Goal: Information Seeking & Learning: Compare options

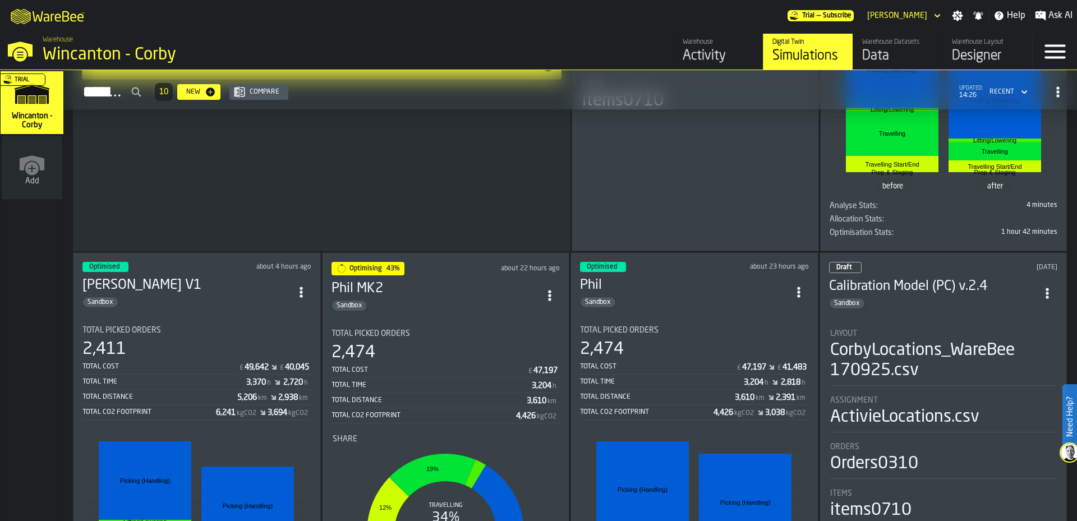
scroll to position [345, 0]
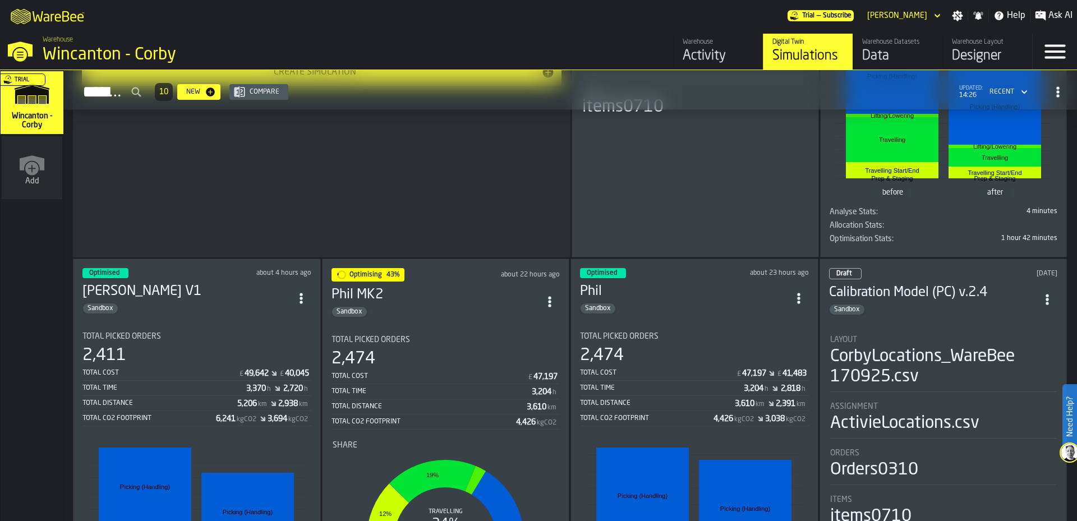
click at [481, 306] on div "Sandbox" at bounding box center [436, 311] width 209 height 11
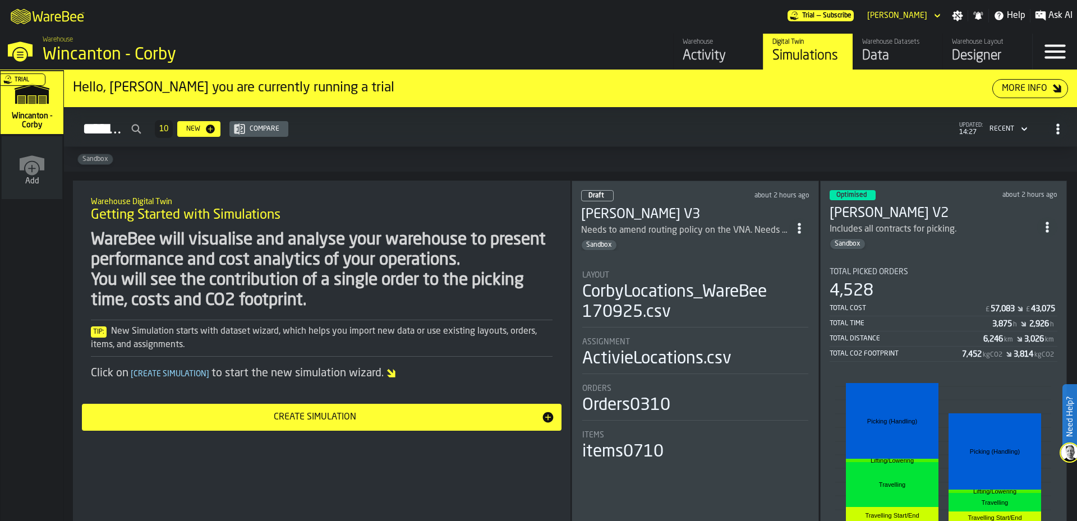
click at [639, 141] on div "Simulations 10 New Compare updated: 14:27 Recent" at bounding box center [570, 129] width 995 height 26
click at [288, 136] on button "Compare" at bounding box center [258, 129] width 59 height 16
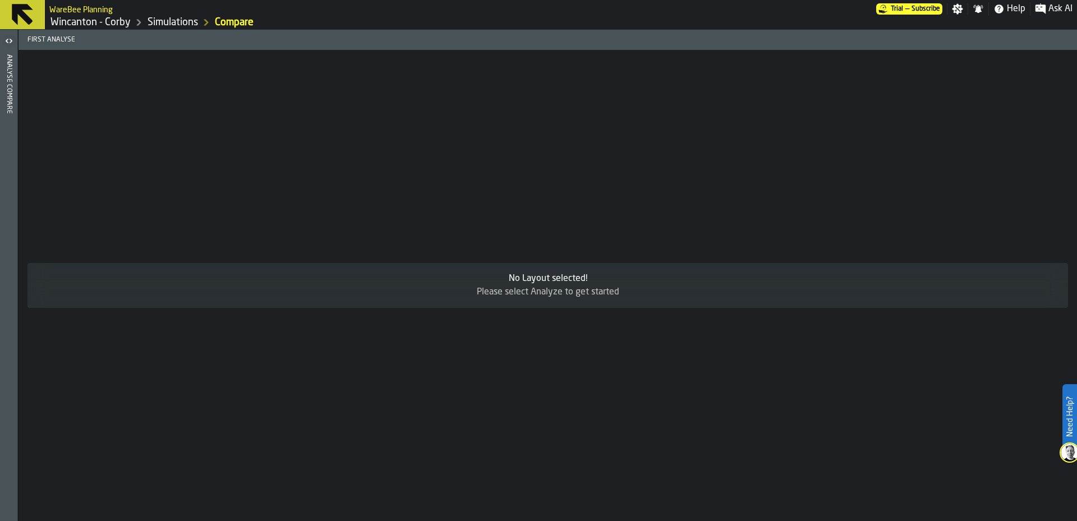
click at [10, 43] on icon "button-toggle-Open" at bounding box center [8, 40] width 13 height 13
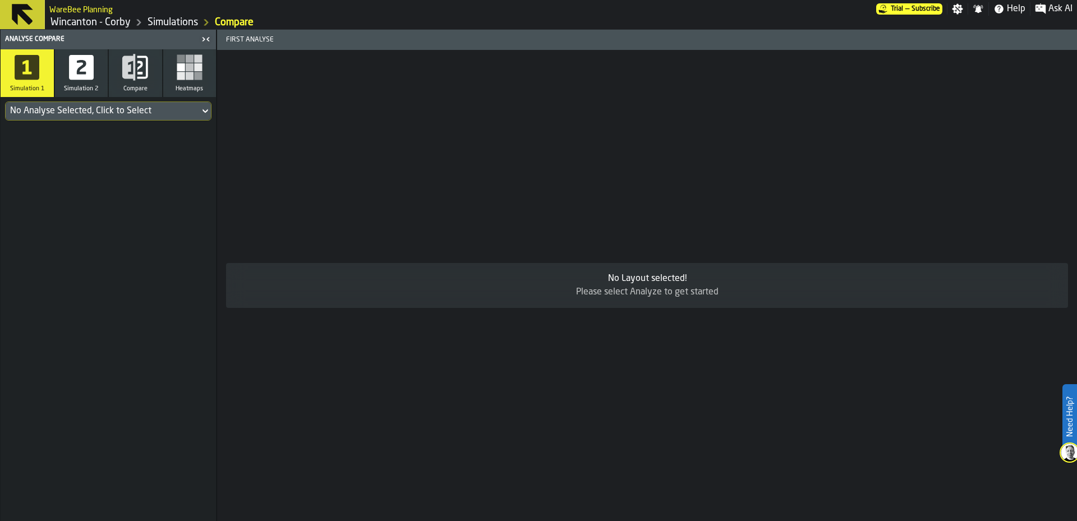
click at [82, 114] on div "No Analyse Selected, Click to Select" at bounding box center [102, 110] width 185 height 13
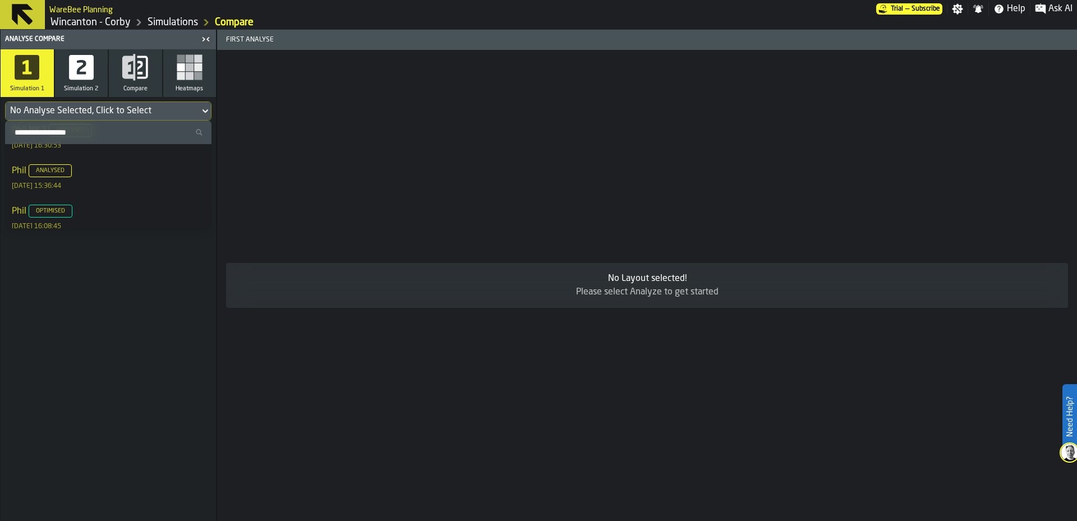
scroll to position [215, 0]
click at [134, 190] on div "Phil Optimised [DATE] 16:08:45" at bounding box center [108, 191] width 193 height 27
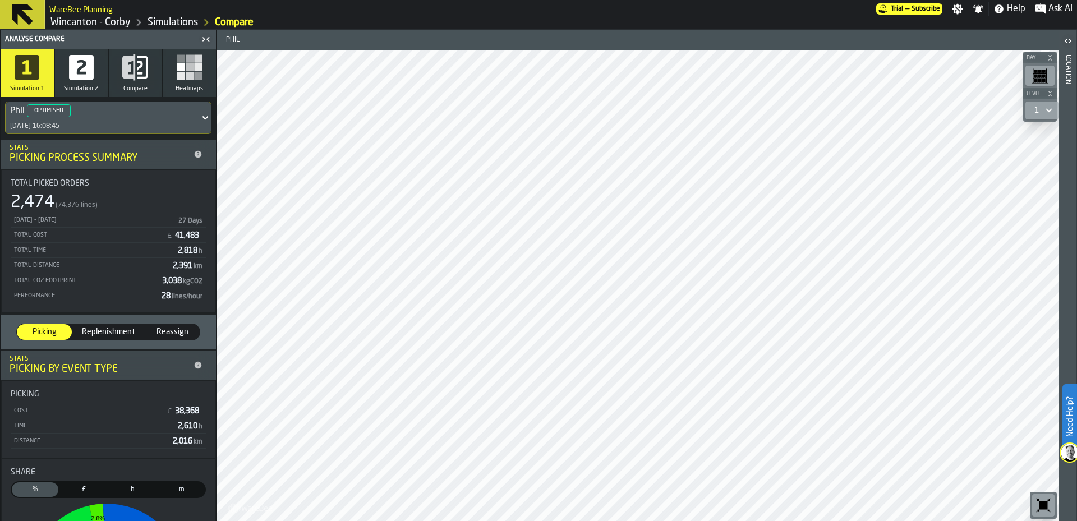
click at [90, 76] on icon "button" at bounding box center [81, 67] width 25 height 25
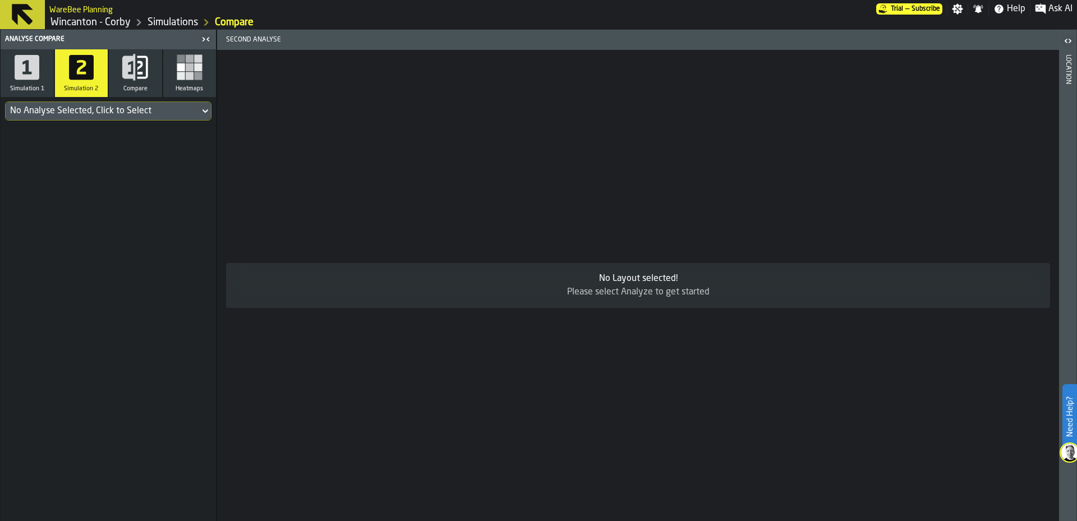
click at [186, 111] on div "No Analyse Selected, Click to Select" at bounding box center [102, 110] width 185 height 13
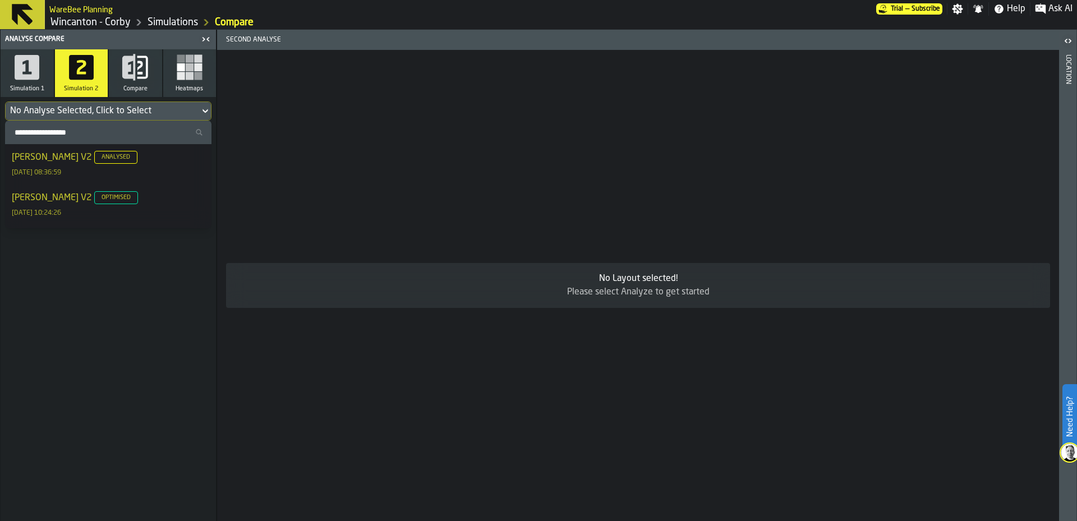
click at [137, 200] on div "[PERSON_NAME] V2 Optimised [DATE] 10:24:26" at bounding box center [108, 204] width 193 height 27
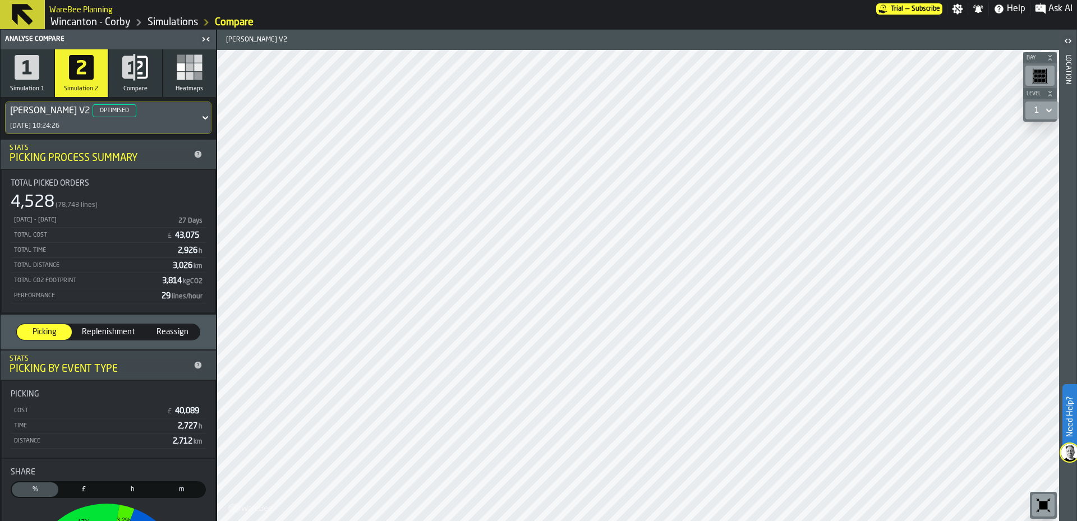
click at [137, 71] on icon "button" at bounding box center [135, 67] width 27 height 27
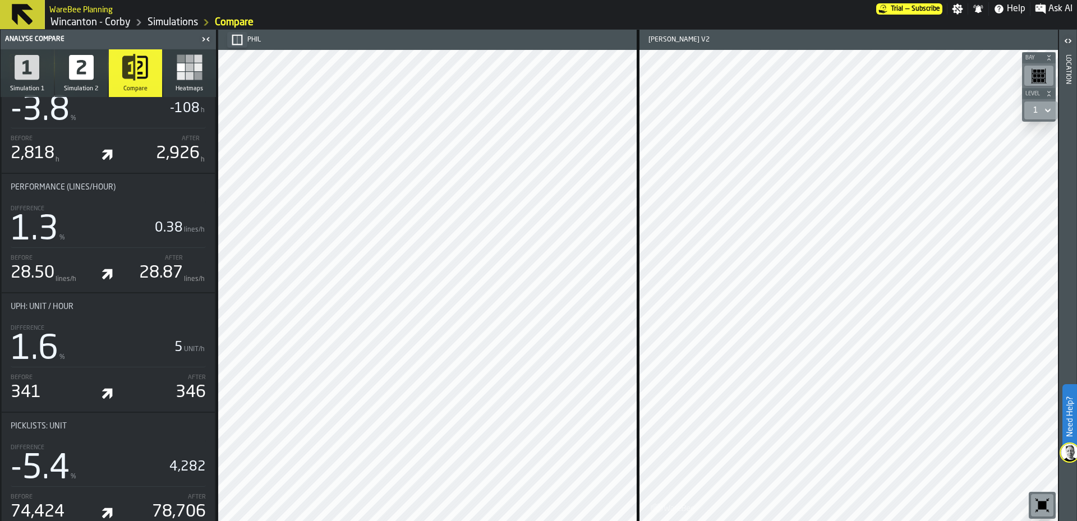
scroll to position [0, 0]
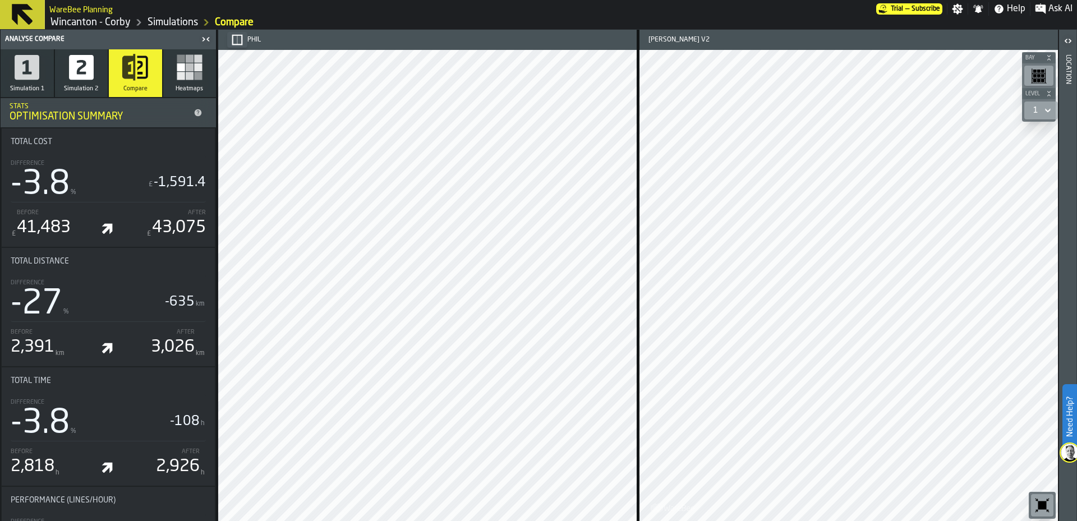
click at [176, 81] on button "Heatmaps" at bounding box center [189, 73] width 53 height 48
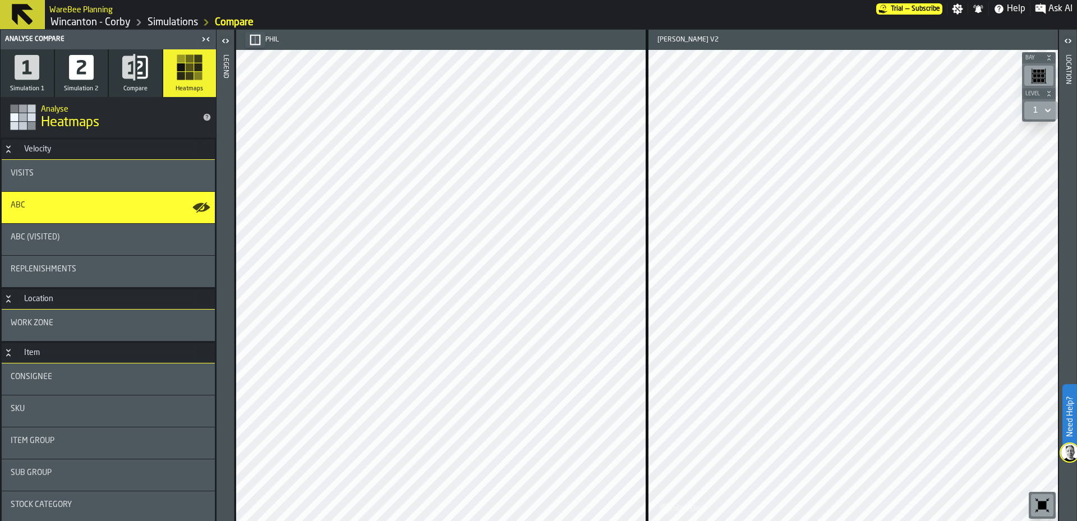
click at [59, 185] on div "Visits" at bounding box center [108, 175] width 213 height 31
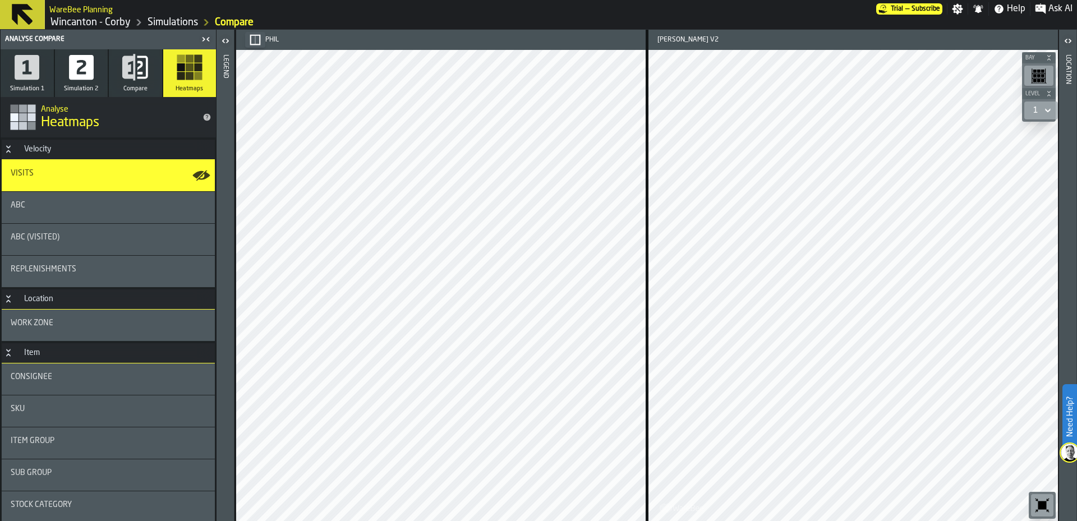
click at [106, 369] on div "Consignee" at bounding box center [108, 378] width 213 height 31
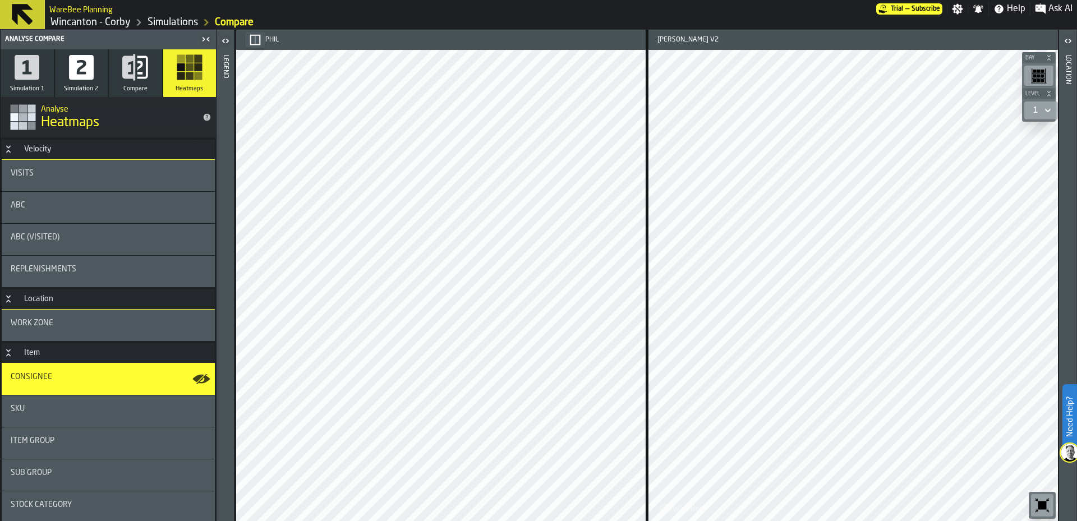
click at [121, 86] on button "Compare" at bounding box center [135, 73] width 53 height 48
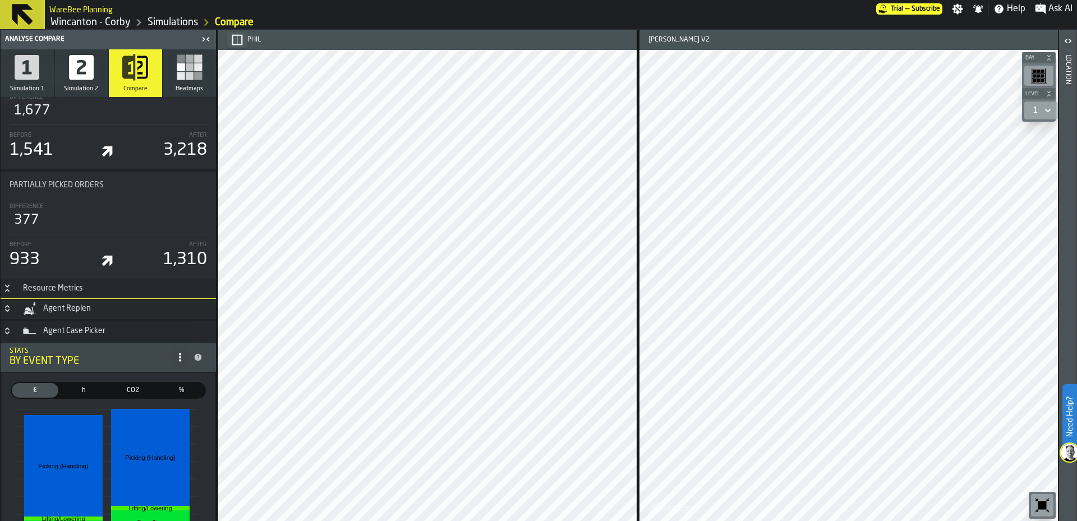
scroll to position [3120, 0]
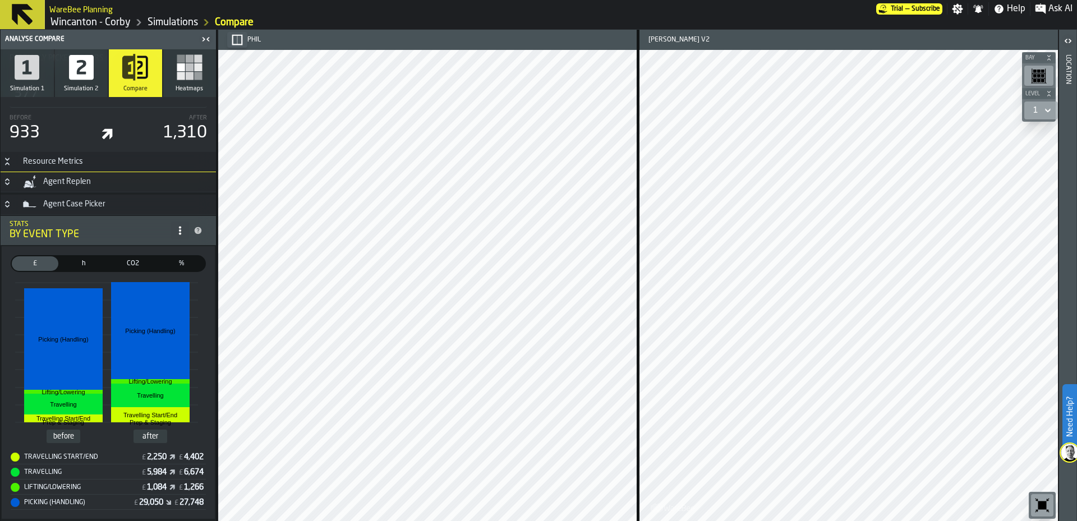
click at [186, 77] on rect "button" at bounding box center [190, 76] width 8 height 8
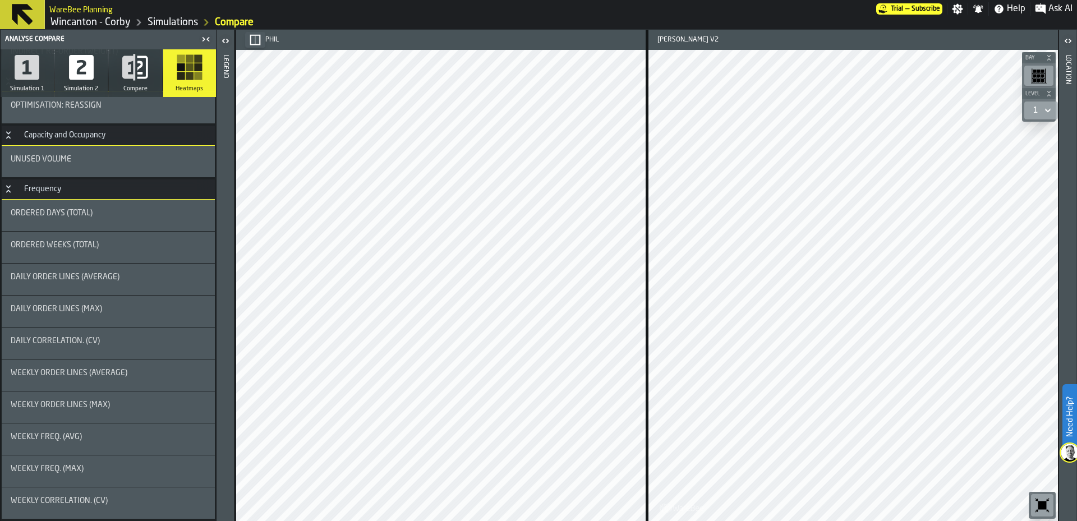
scroll to position [1009, 0]
click at [105, 378] on div "Weekly Order Lines (Average)" at bounding box center [108, 375] width 195 height 13
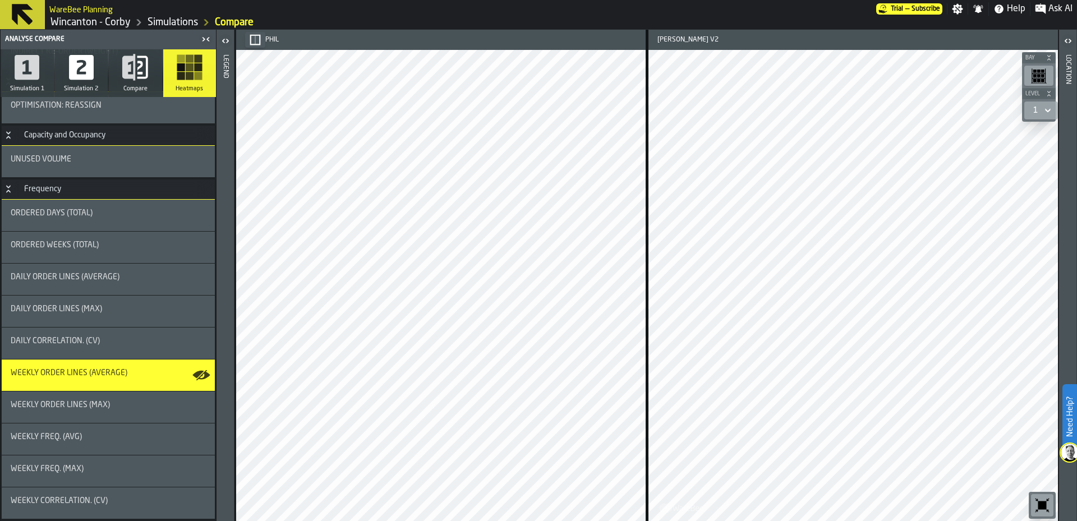
click at [119, 414] on div "Weekly Order Lines (Max)" at bounding box center [108, 407] width 213 height 31
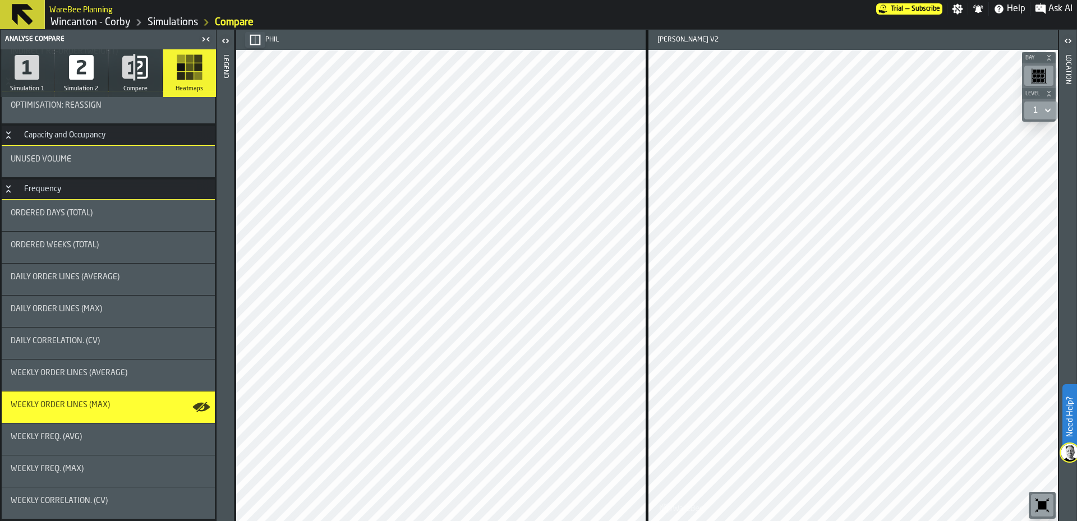
scroll to position [822, 0]
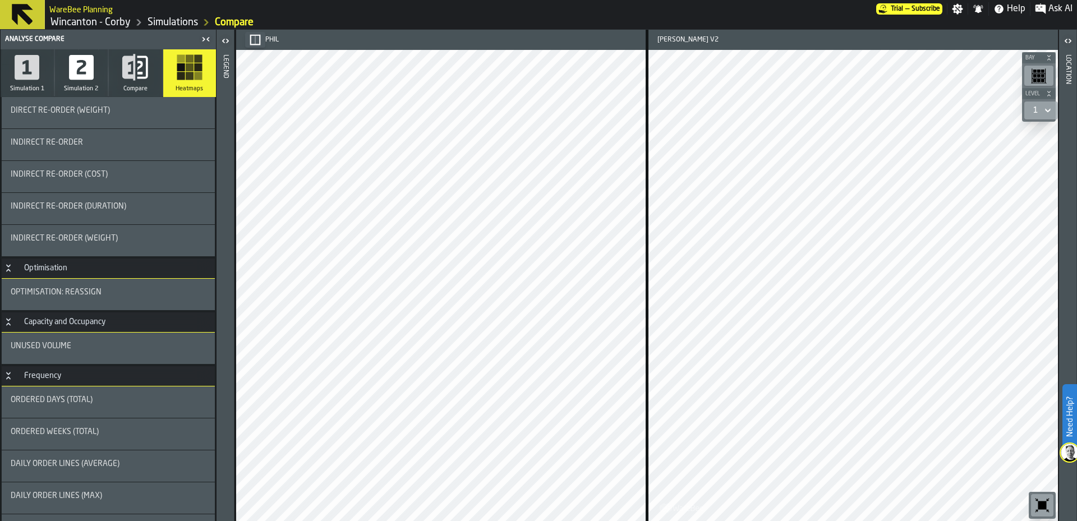
click at [132, 353] on div "Unused Volume" at bounding box center [108, 348] width 195 height 13
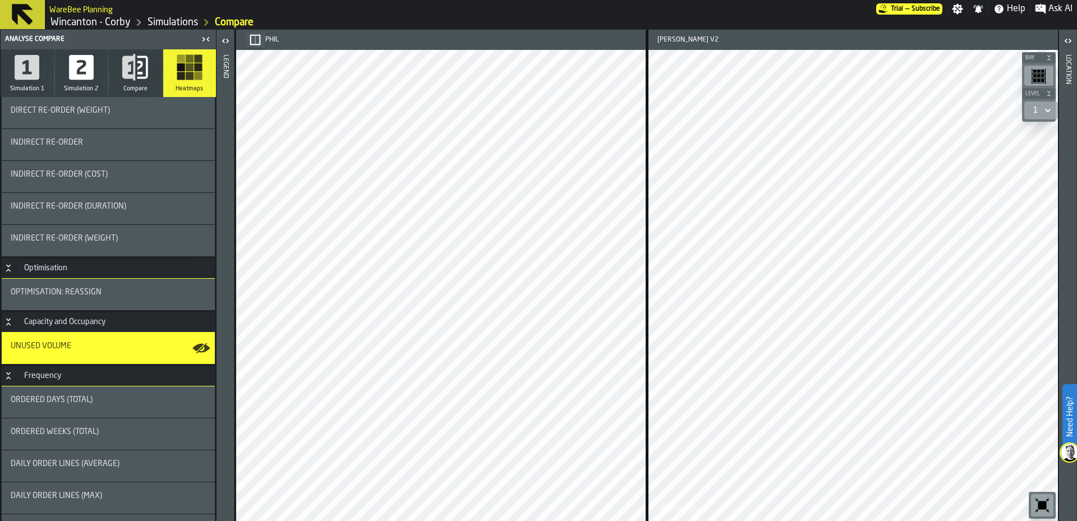
click at [130, 399] on div "Ordered Days (Total)" at bounding box center [108, 399] width 195 height 9
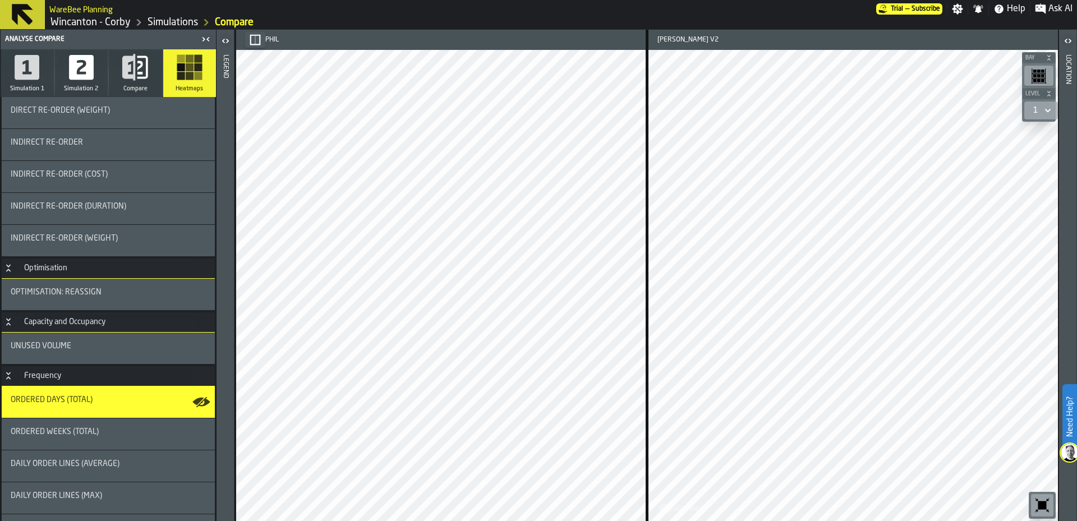
click at [146, 440] on div "Ordered Weeks (Total)" at bounding box center [108, 433] width 195 height 13
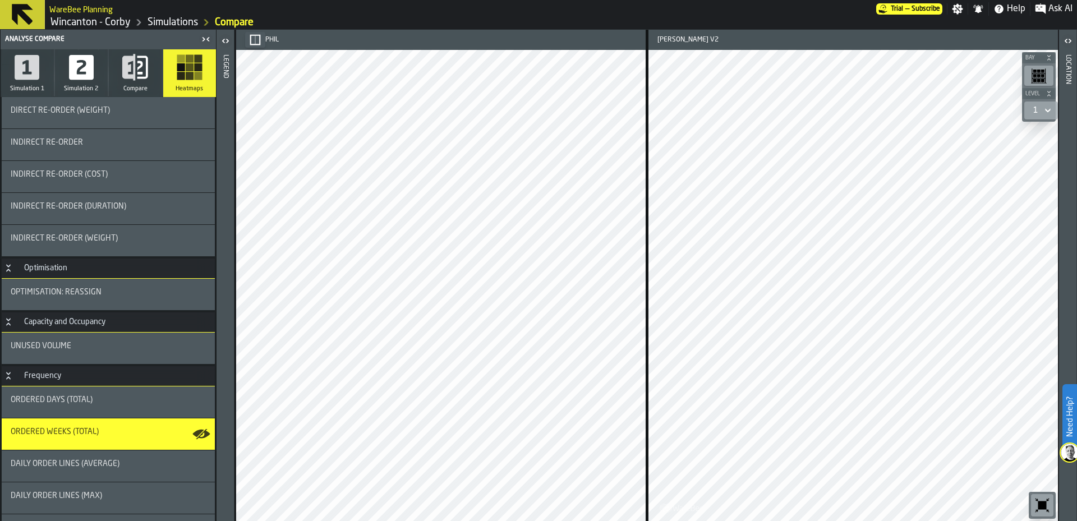
click at [226, 36] on icon "button-toggle-Open" at bounding box center [225, 40] width 13 height 13
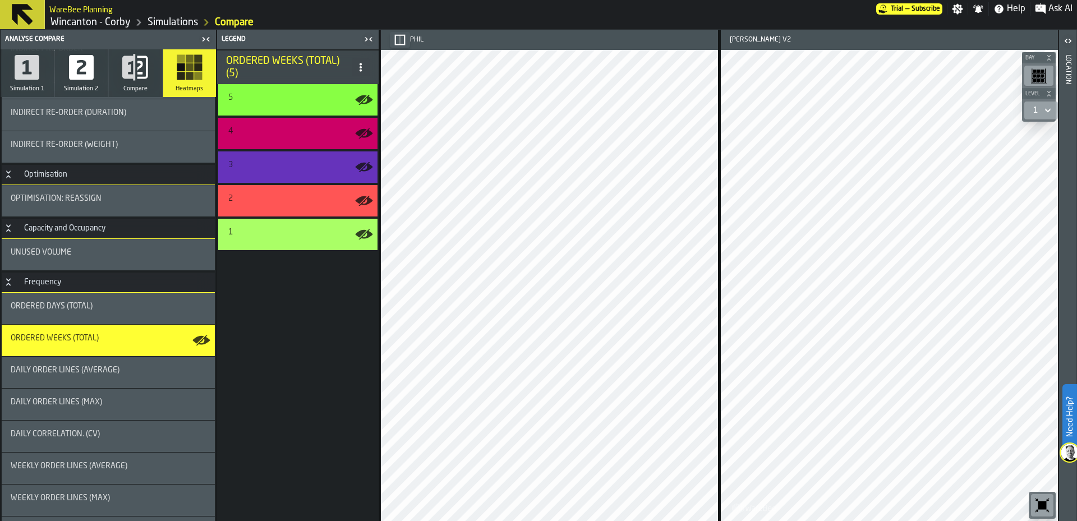
scroll to position [1009, 0]
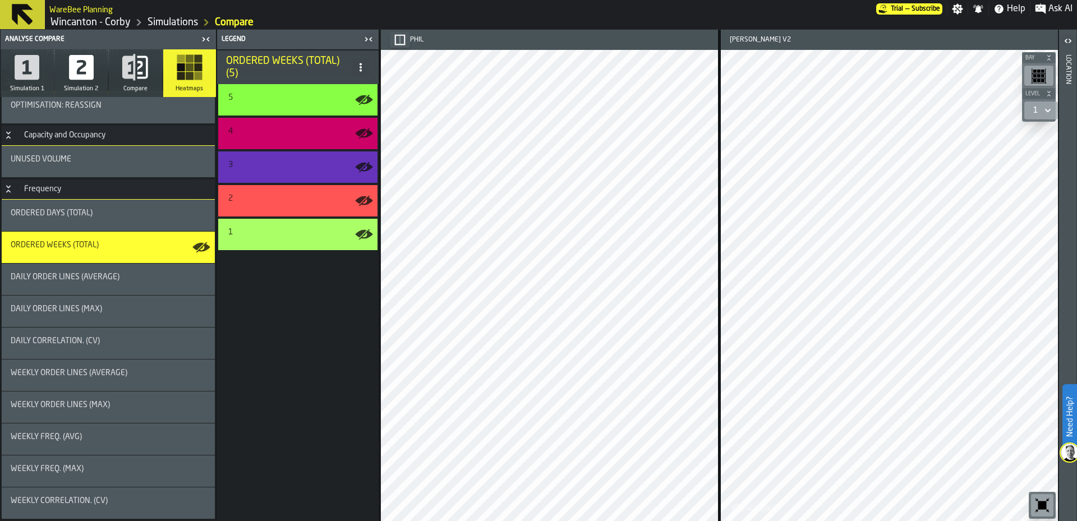
click at [139, 342] on div "Daily Correlation. (CV)" at bounding box center [108, 341] width 195 height 9
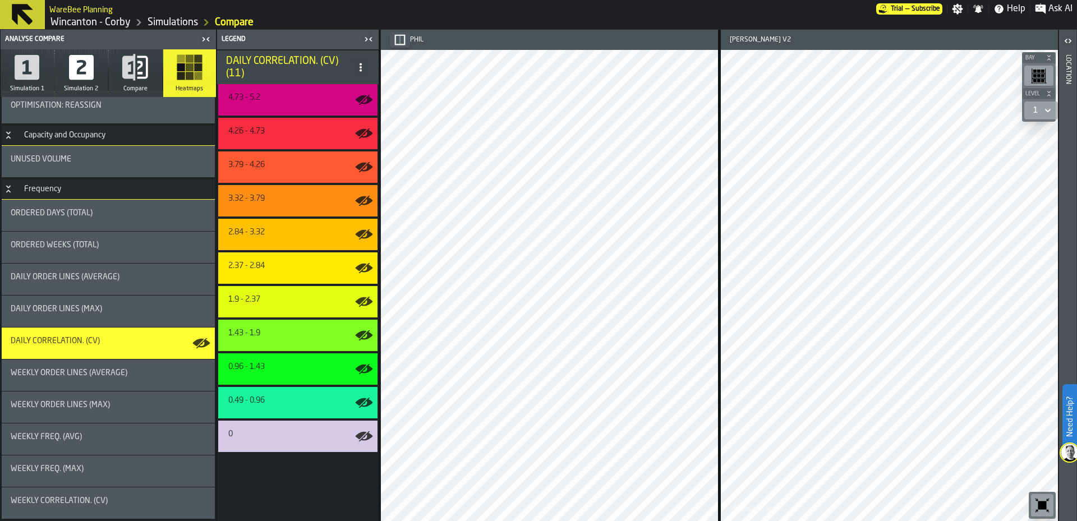
click at [185, 25] on link "Simulations" at bounding box center [173, 22] width 50 height 12
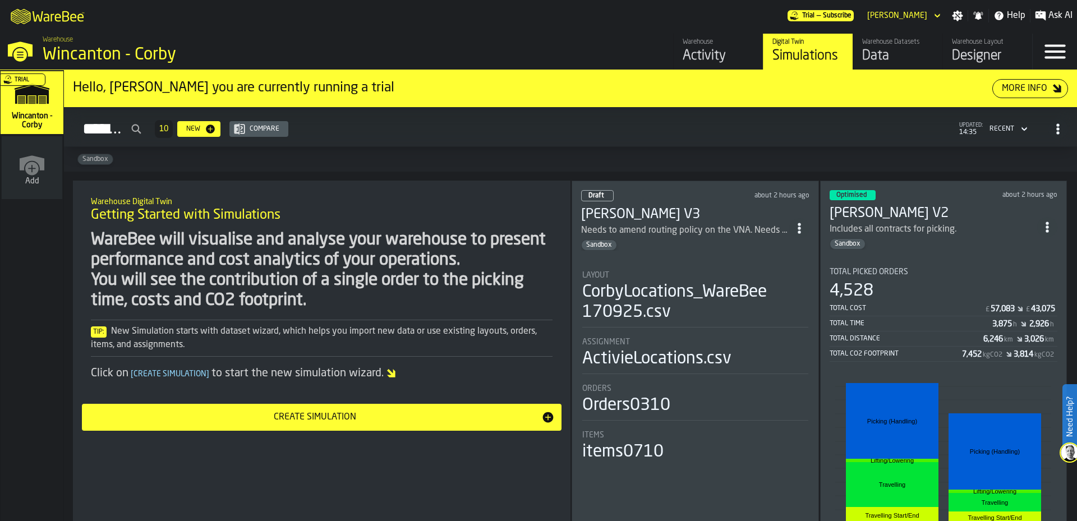
click at [991, 223] on div "Includes all contracts for picking." at bounding box center [934, 229] width 208 height 13
click at [994, 245] on div "Sandbox" at bounding box center [934, 243] width 208 height 11
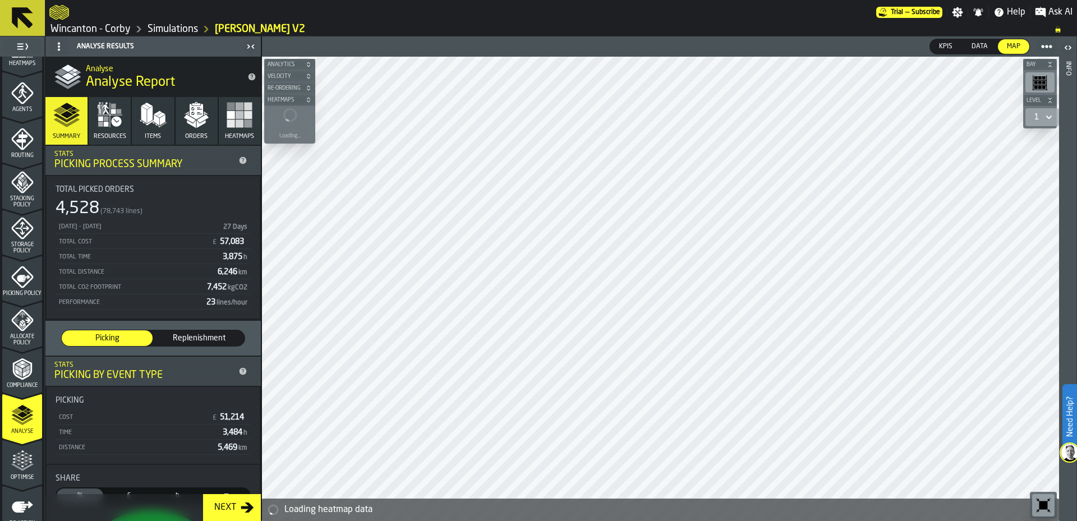
scroll to position [365, 0]
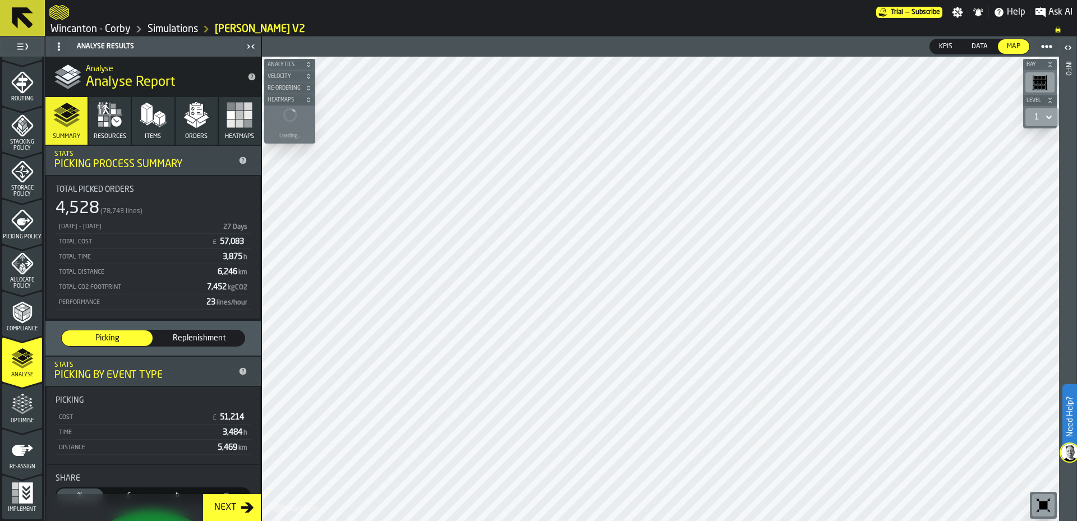
click at [19, 453] on icon "menu Re-assign" at bounding box center [22, 450] width 21 height 11
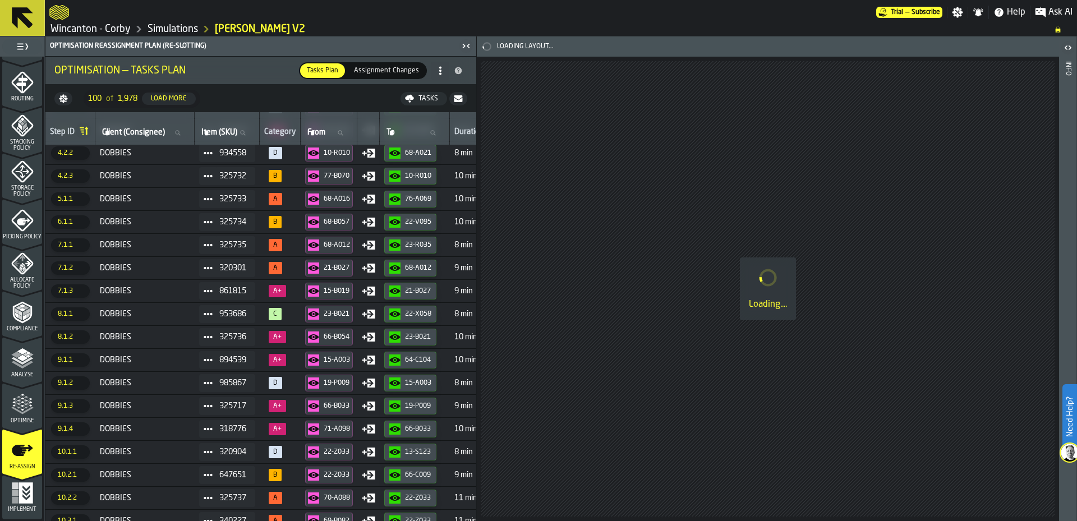
scroll to position [0, 0]
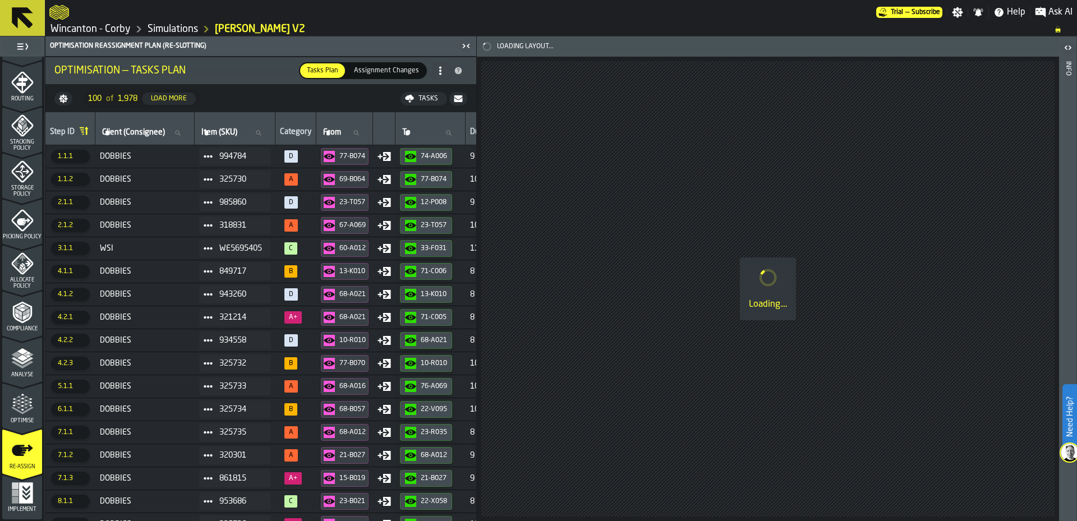
click at [180, 132] on icon at bounding box center [177, 132] width 5 height 5
click at [181, 132] on input "Client (Consignee) Client (Consignee)" at bounding box center [145, 133] width 90 height 15
click at [164, 134] on input "Client (Consignee) Client (Consignee)" at bounding box center [145, 133] width 90 height 15
type input "***"
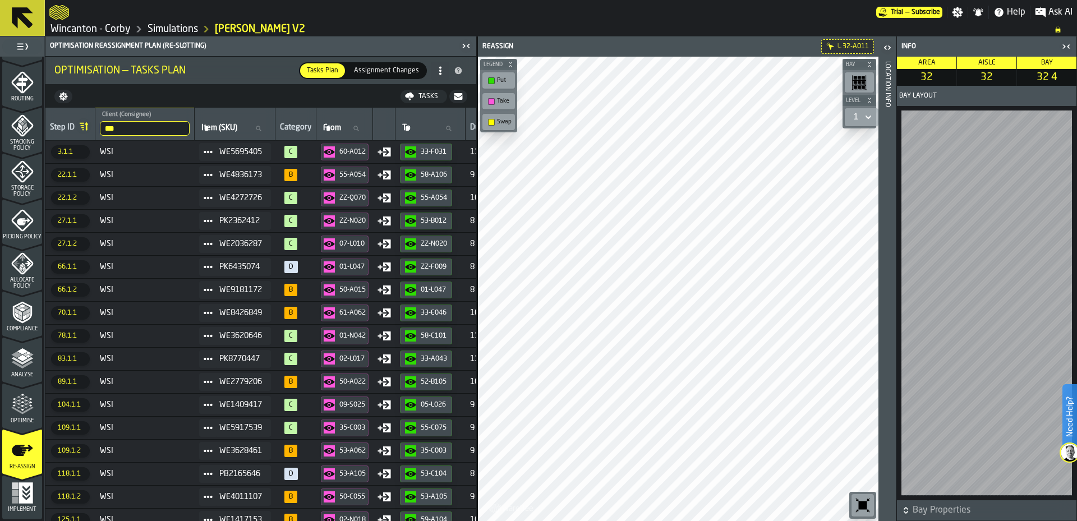
click at [32, 416] on div "Optimise" at bounding box center [22, 408] width 40 height 31
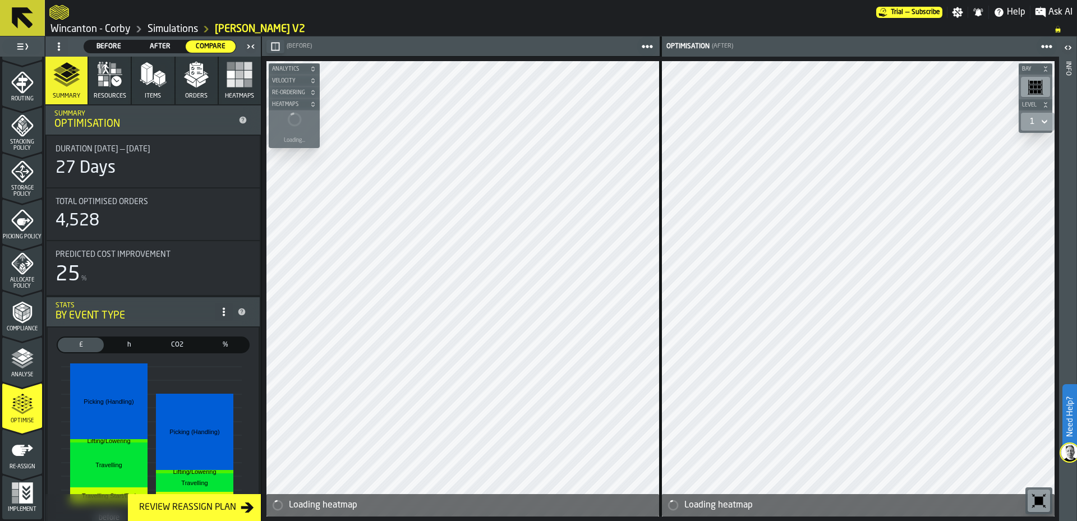
click at [190, 67] on icon "button" at bounding box center [196, 71] width 13 height 16
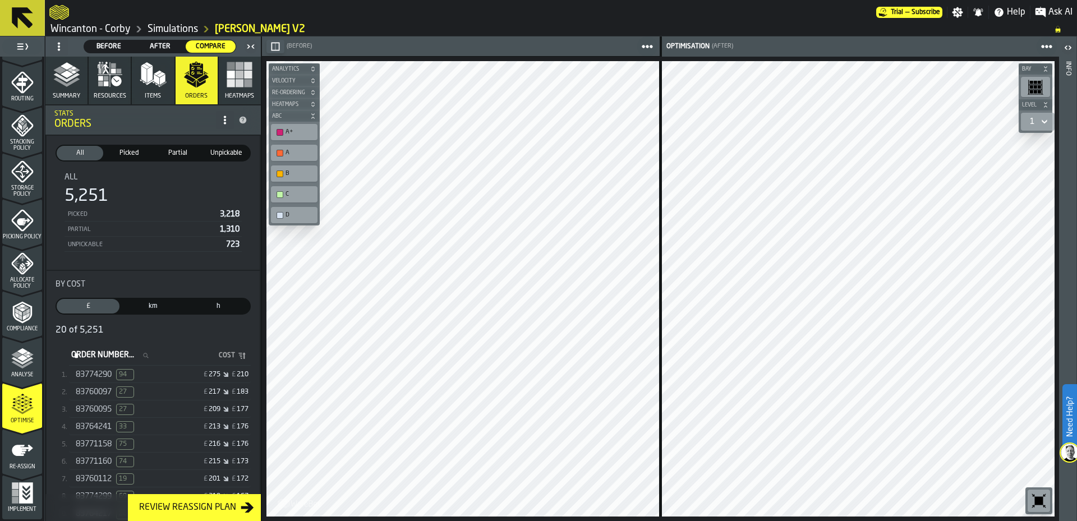
click at [310, 94] on icon "button-" at bounding box center [313, 92] width 7 height 7
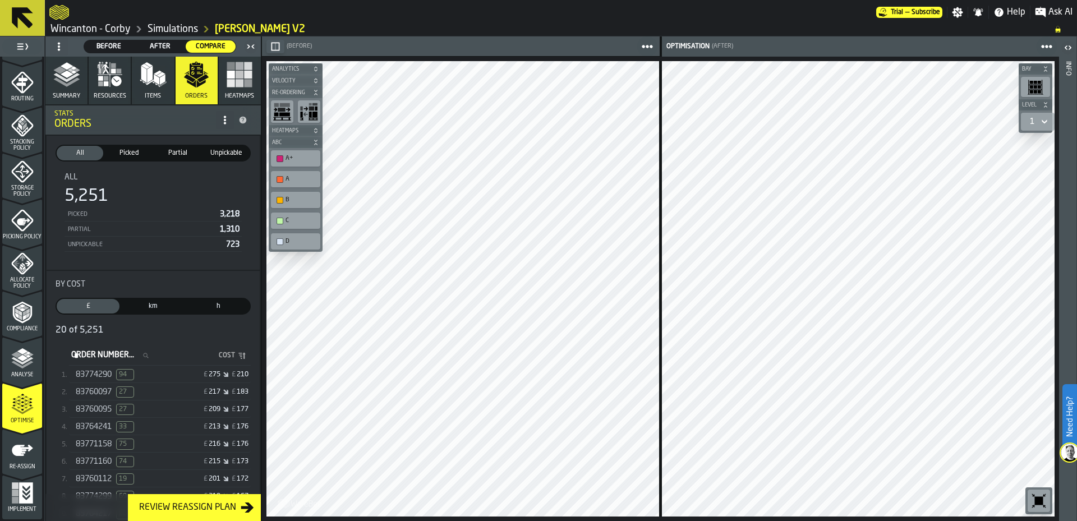
click at [312, 113] on icon "button-toolbar-undefined" at bounding box center [309, 112] width 18 height 18
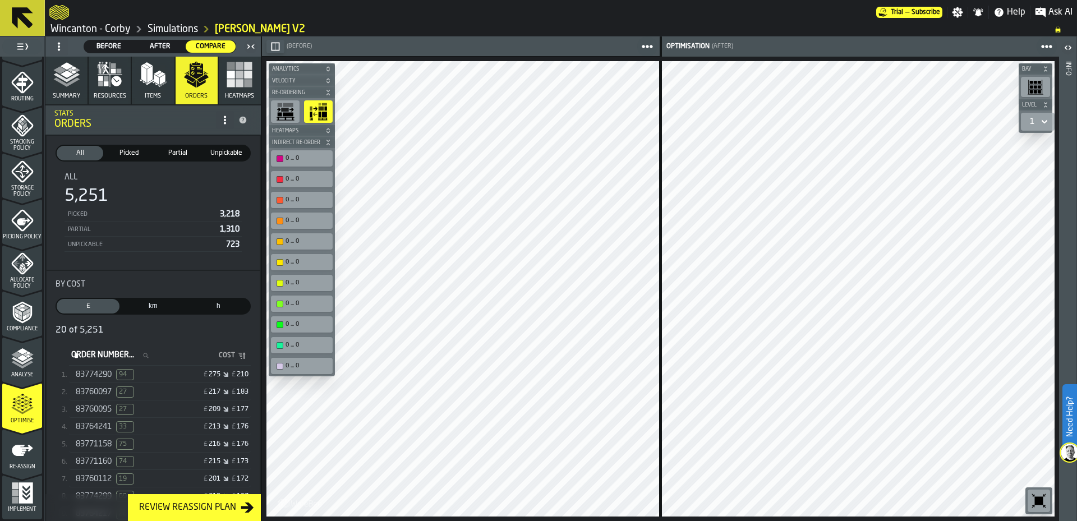
click at [289, 113] on icon "button-toolbar-undefined" at bounding box center [288, 115] width 11 height 4
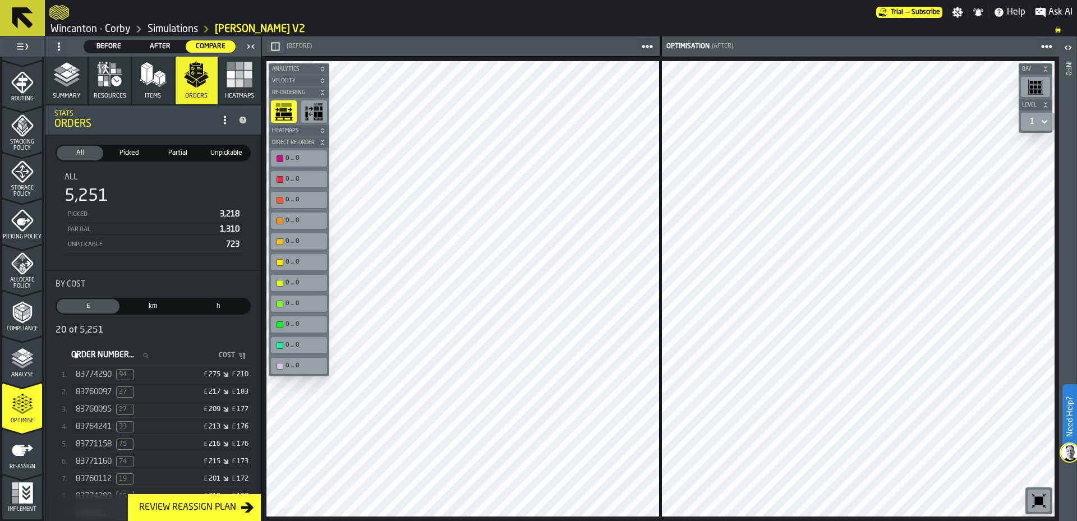
click at [279, 117] on icon "button-toolbar-undefined" at bounding box center [284, 118] width 18 height 3
click at [294, 133] on span "Heatmaps" at bounding box center [293, 131] width 47 height 6
click at [294, 149] on div "button-toolbar-undefined" at bounding box center [284, 150] width 26 height 22
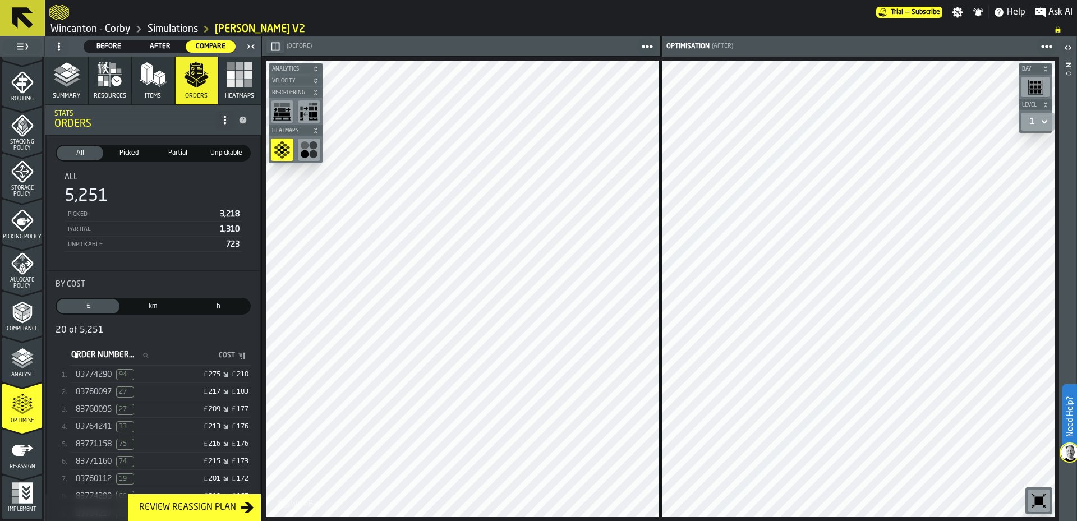
click at [288, 70] on span "Analytics" at bounding box center [290, 69] width 40 height 6
click at [277, 85] on span at bounding box center [283, 89] width 20 height 20
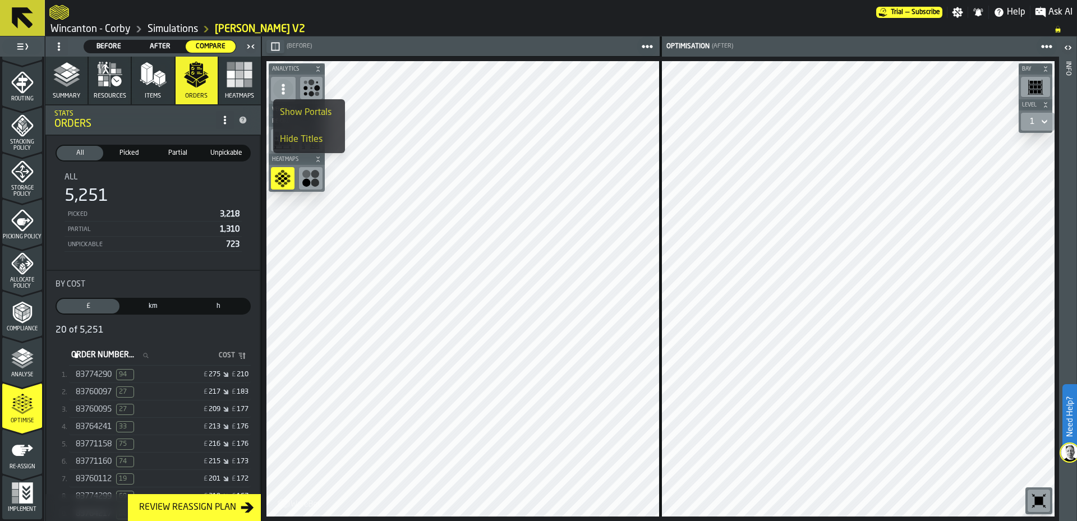
click at [277, 85] on span at bounding box center [283, 89] width 20 height 20
click at [302, 84] on div "button-toolbar-undefined" at bounding box center [311, 88] width 22 height 22
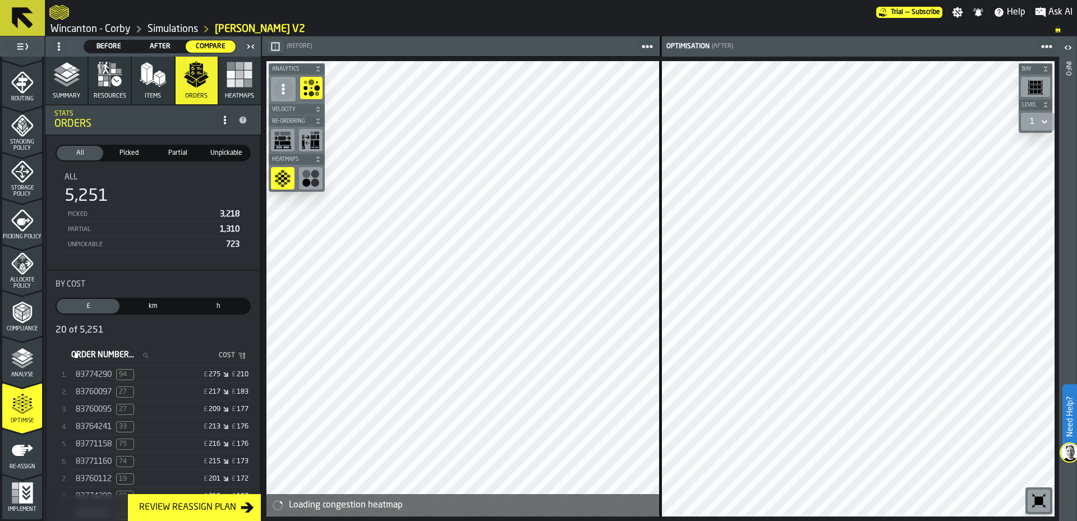
click at [302, 84] on div "button-toolbar-undefined" at bounding box center [311, 88] width 22 height 22
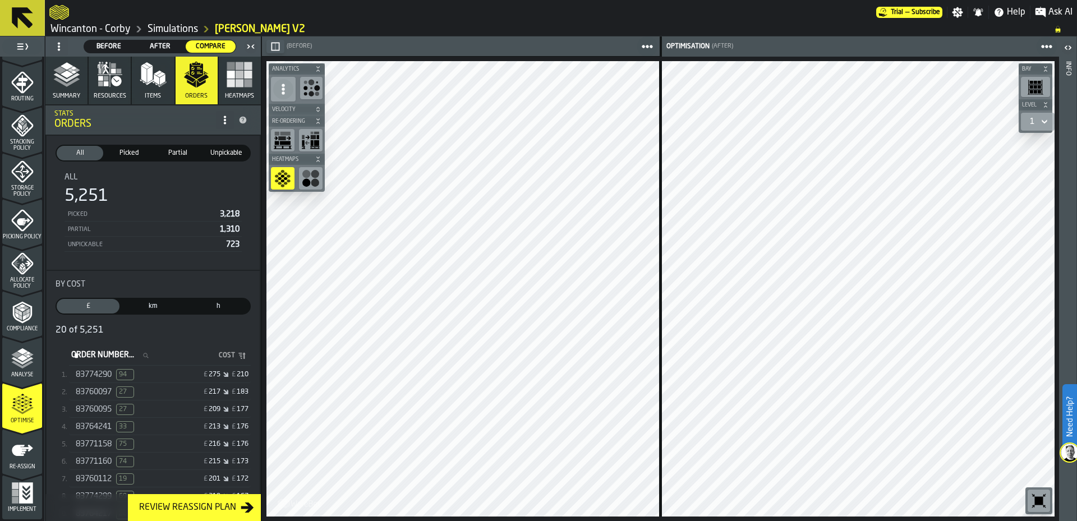
click at [302, 84] on div "button-toolbar-undefined" at bounding box center [311, 88] width 22 height 22
click at [312, 77] on div "button-toolbar-undefined" at bounding box center [311, 88] width 22 height 22
click at [303, 123] on span "Re-Ordering" at bounding box center [291, 121] width 43 height 6
click at [295, 116] on button "Re-Ordering" at bounding box center [297, 121] width 56 height 11
click at [295, 121] on span "Re-Ordering" at bounding box center [291, 121] width 43 height 6
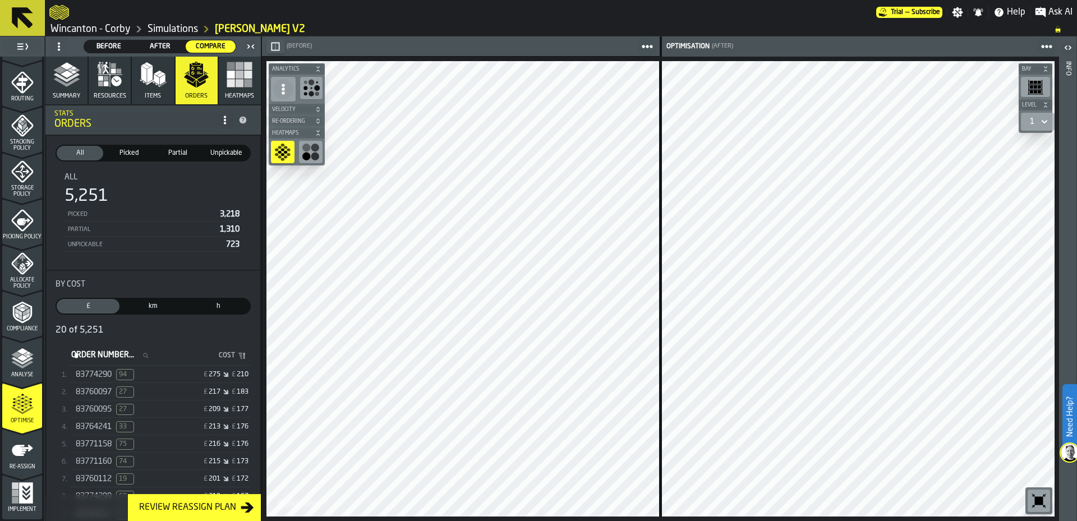
click at [292, 109] on span "Velocity" at bounding box center [291, 110] width 43 height 6
click at [141, 89] on button "Items" at bounding box center [153, 81] width 42 height 48
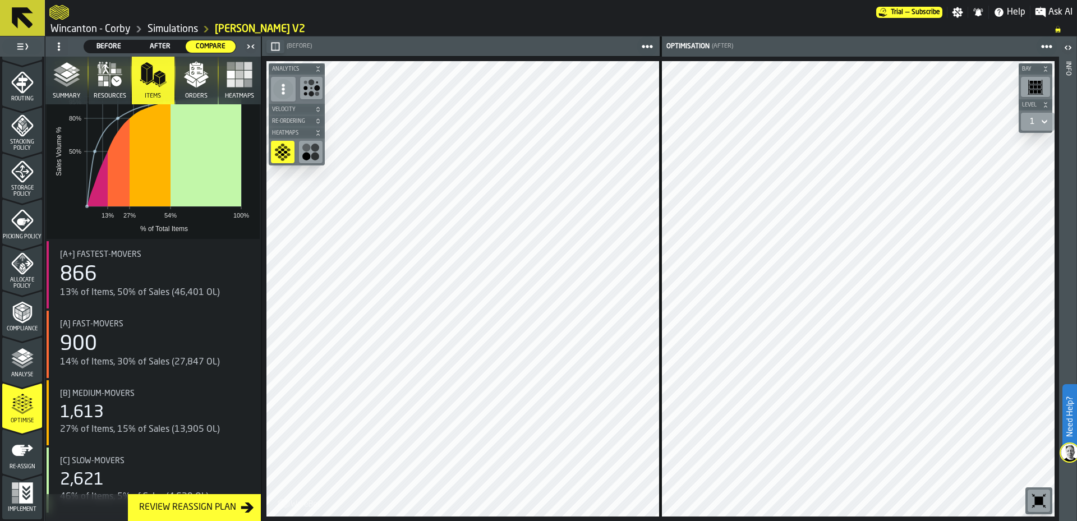
scroll to position [134, 0]
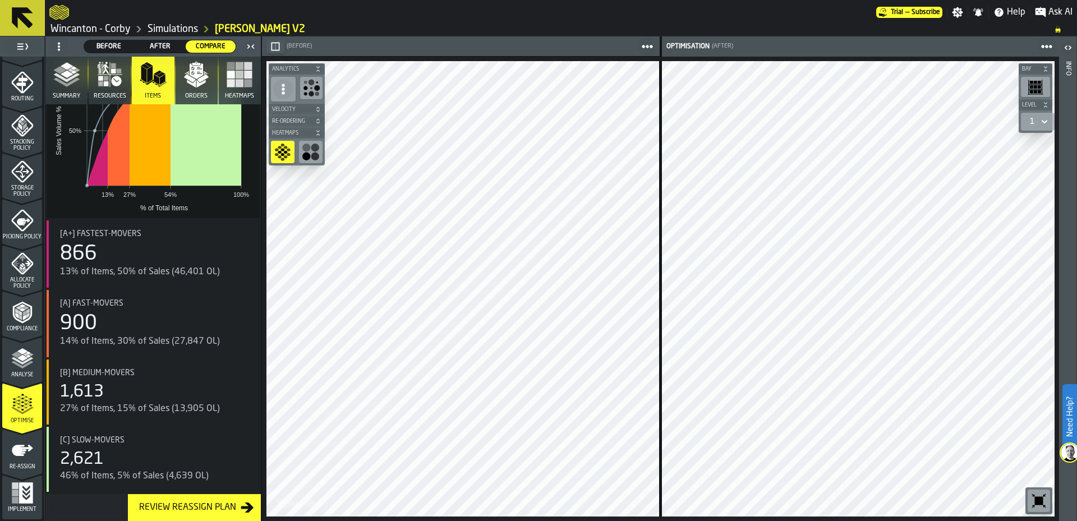
click at [215, 266] on div "13% of Items, 50% of Sales (46,401 OL)" at bounding box center [155, 271] width 191 height 13
click at [87, 249] on div "866" at bounding box center [78, 254] width 37 height 22
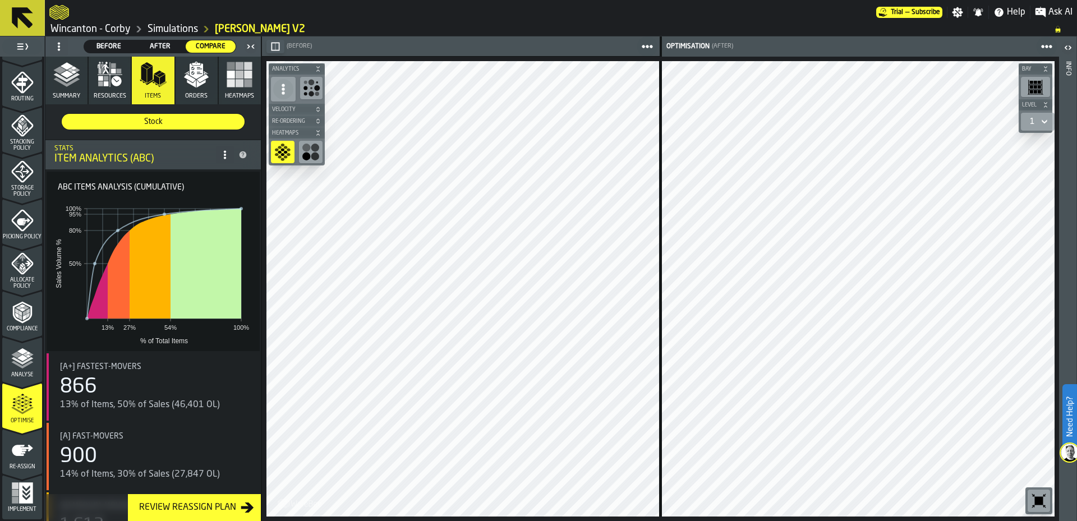
click at [156, 157] on div "Item Analytics (ABC)" at bounding box center [135, 159] width 162 height 12
click at [163, 128] on div "Stock" at bounding box center [153, 122] width 183 height 16
click at [98, 79] on icon "button" at bounding box center [100, 78] width 5 height 5
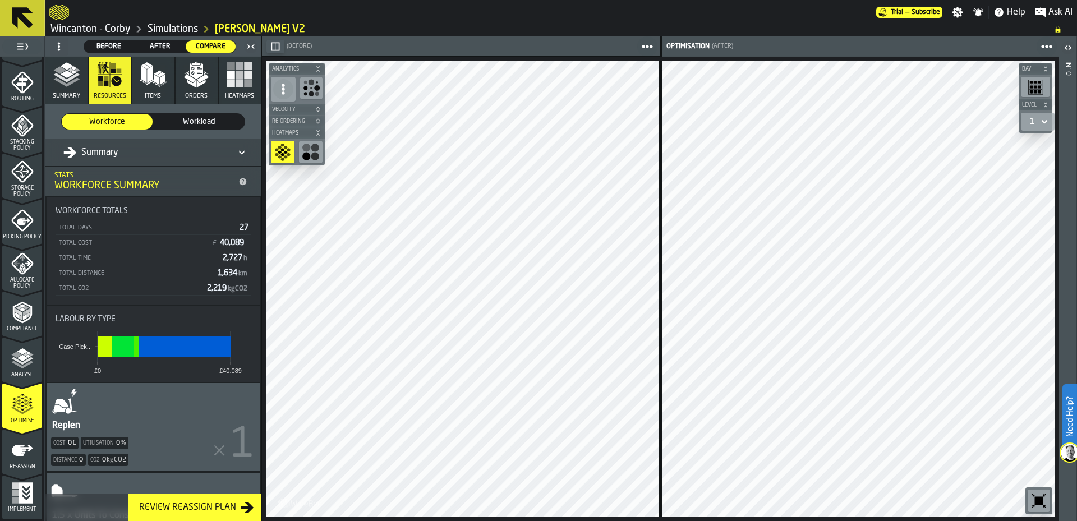
click at [187, 75] on icon "button" at bounding box center [196, 74] width 27 height 27
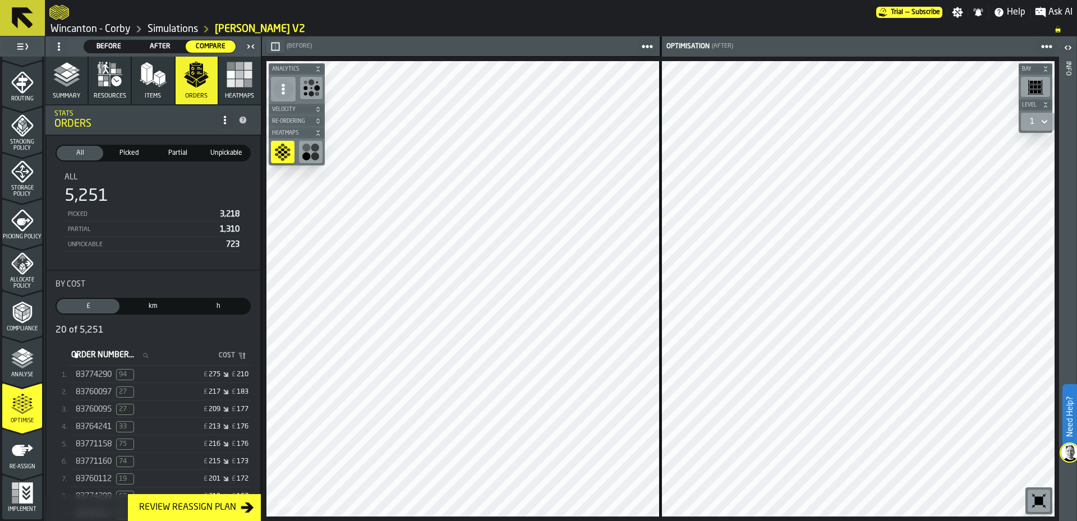
click at [171, 370] on div "83774290 94 £ 275 £ 210" at bounding box center [160, 375] width 182 height 16
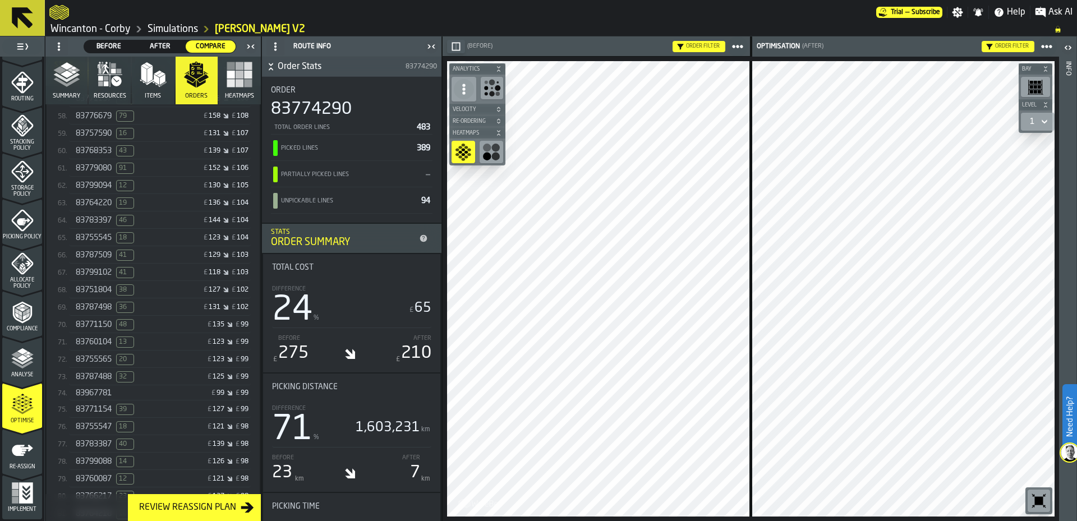
scroll to position [27, 0]
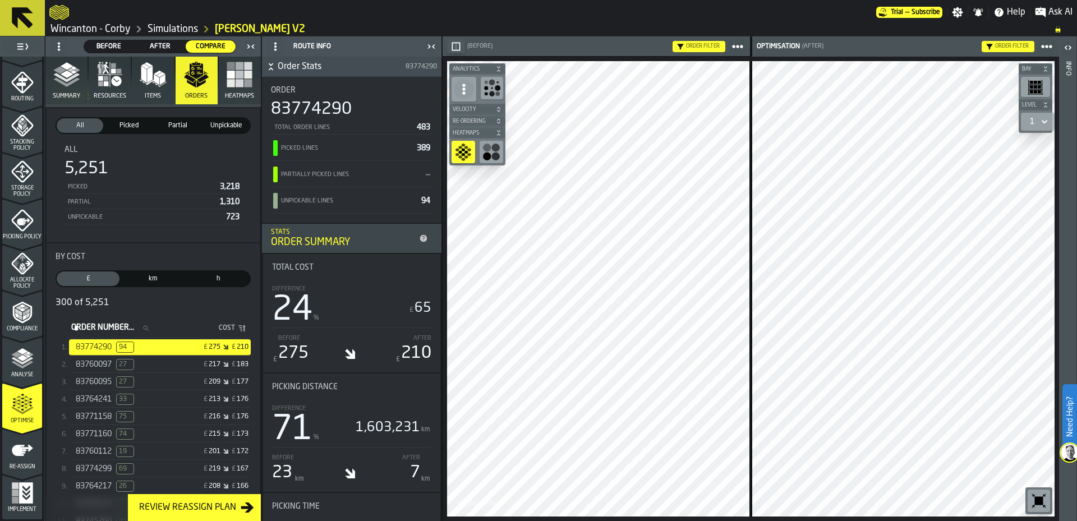
click at [155, 329] on input "Order Number... Order Number..." at bounding box center [113, 328] width 89 height 15
click at [127, 330] on input "Order Number... Order Number..." at bounding box center [113, 328] width 89 height 15
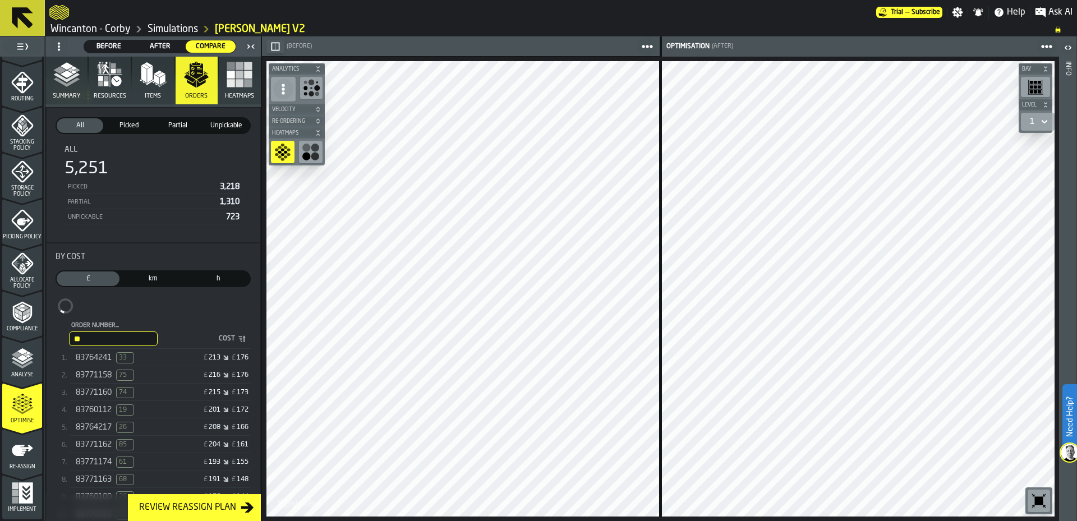
scroll to position [0, 0]
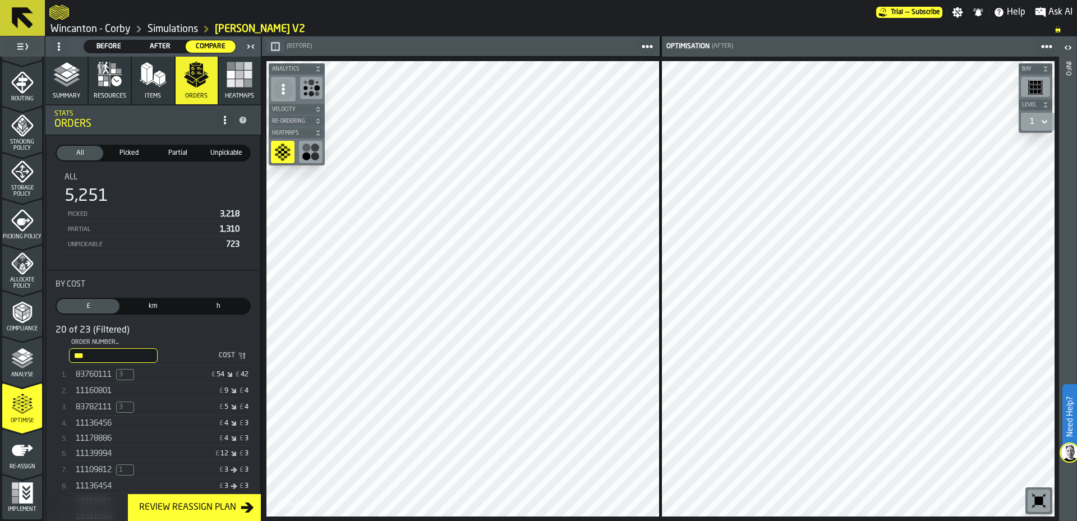
type input "***"
click at [105, 392] on span "11160801" at bounding box center [94, 390] width 36 height 9
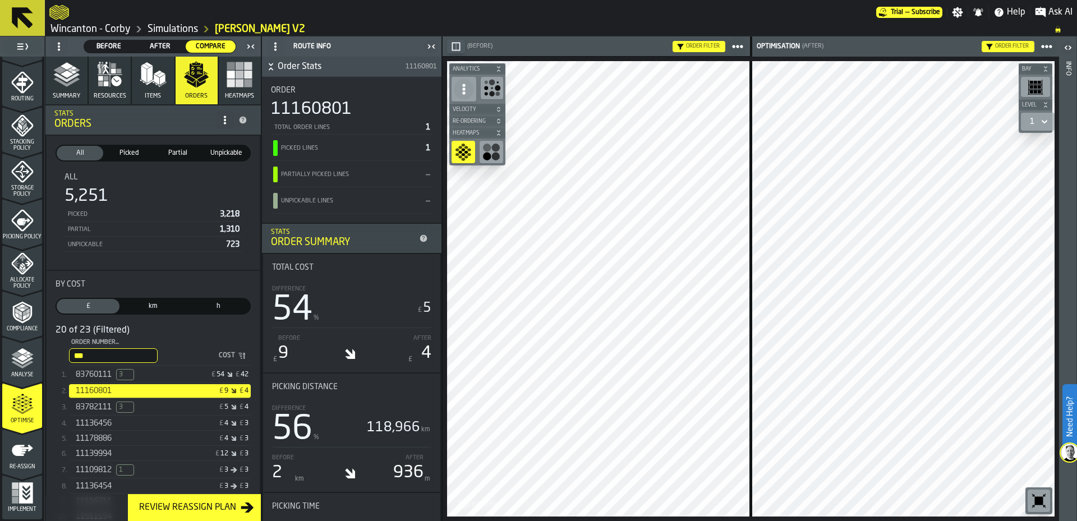
click at [137, 441] on div "11178886" at bounding box center [119, 438] width 86 height 9
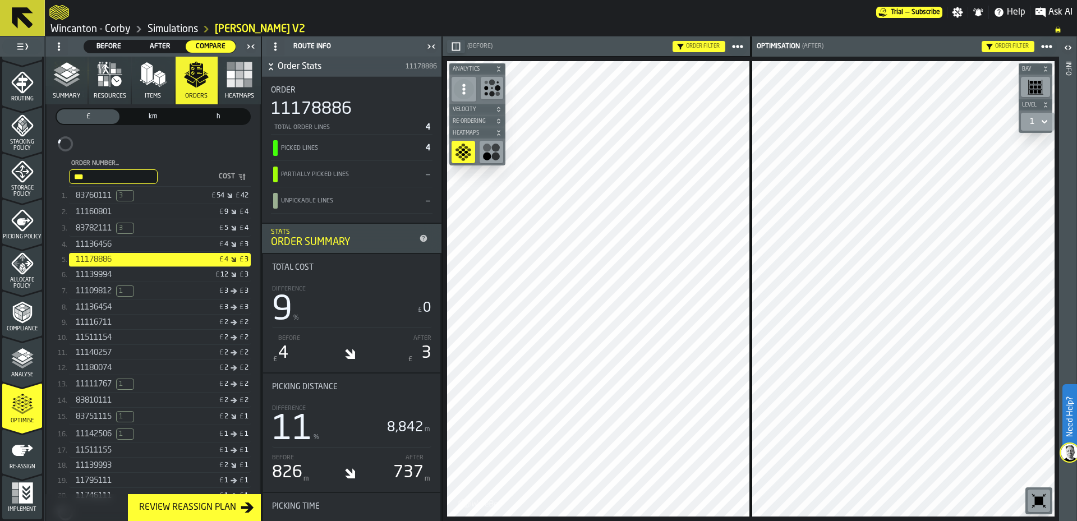
scroll to position [236, 0]
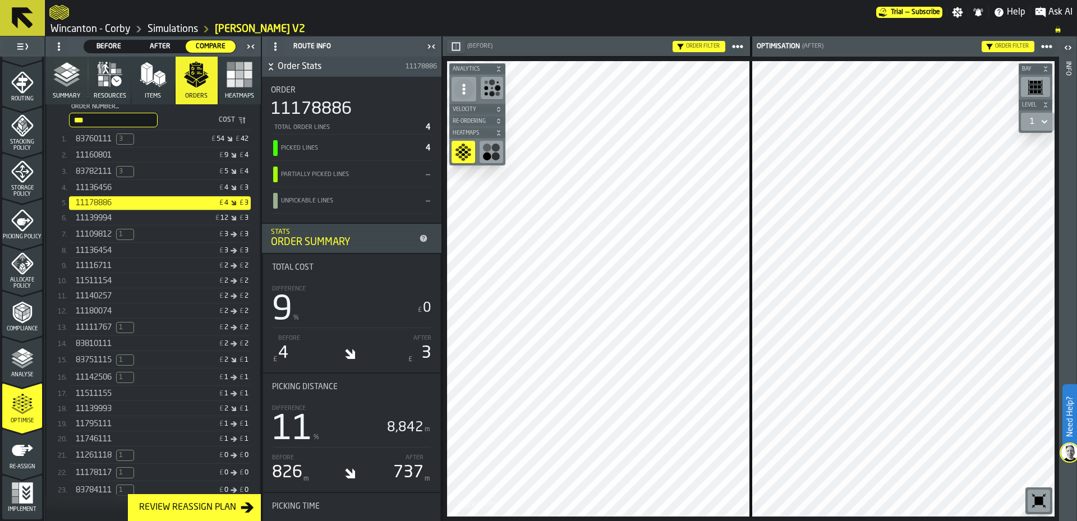
click at [139, 444] on div "11746111" at bounding box center [119, 439] width 86 height 9
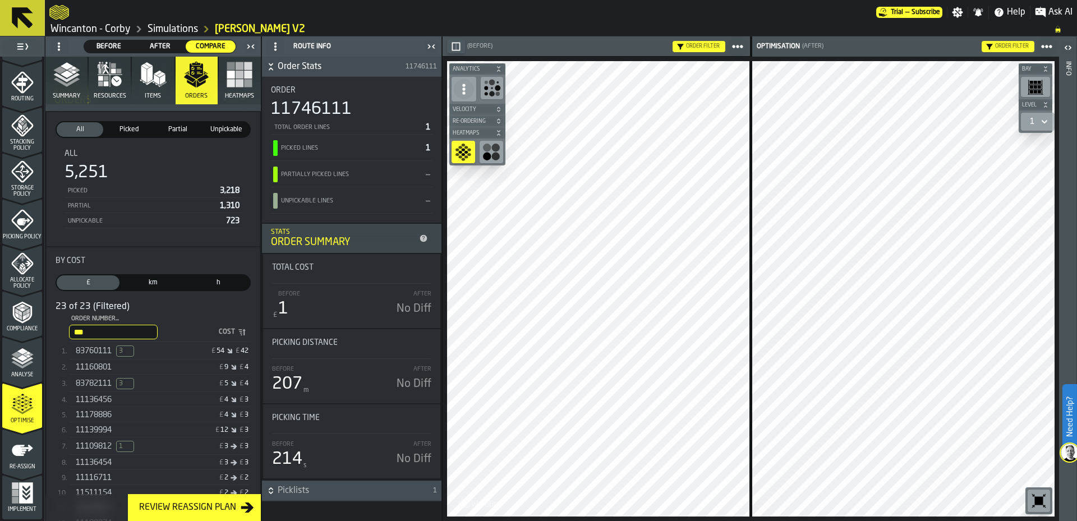
scroll to position [0, 0]
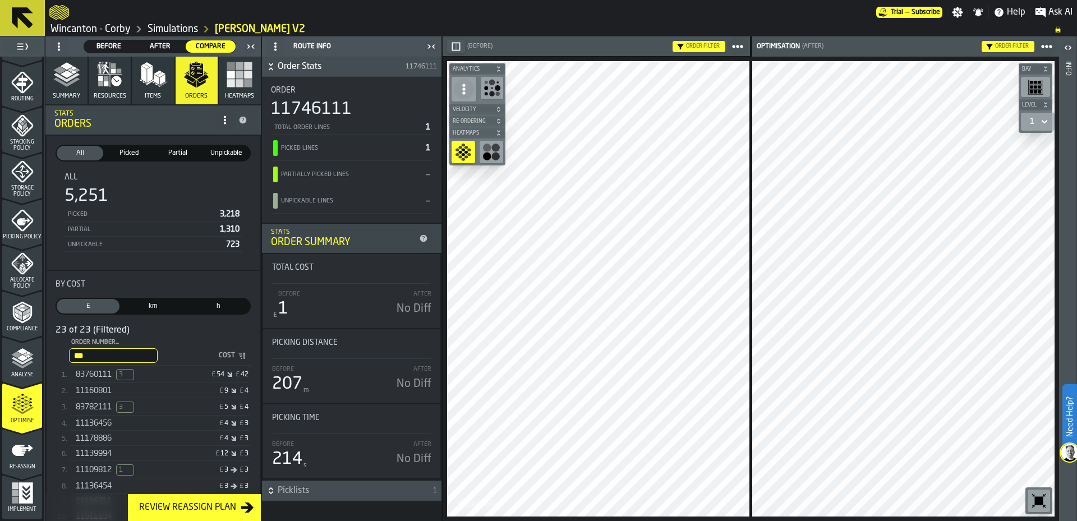
drag, startPoint x: 144, startPoint y: 353, endPoint x: 43, endPoint y: 348, distance: 101.1
click at [43, 348] on aside "1 Start 2 Layout 3 Assignment 4 Items 5 Orders 6 Data Stats 7 Heatmaps 8 Agents…" at bounding box center [221, 278] width 442 height 485
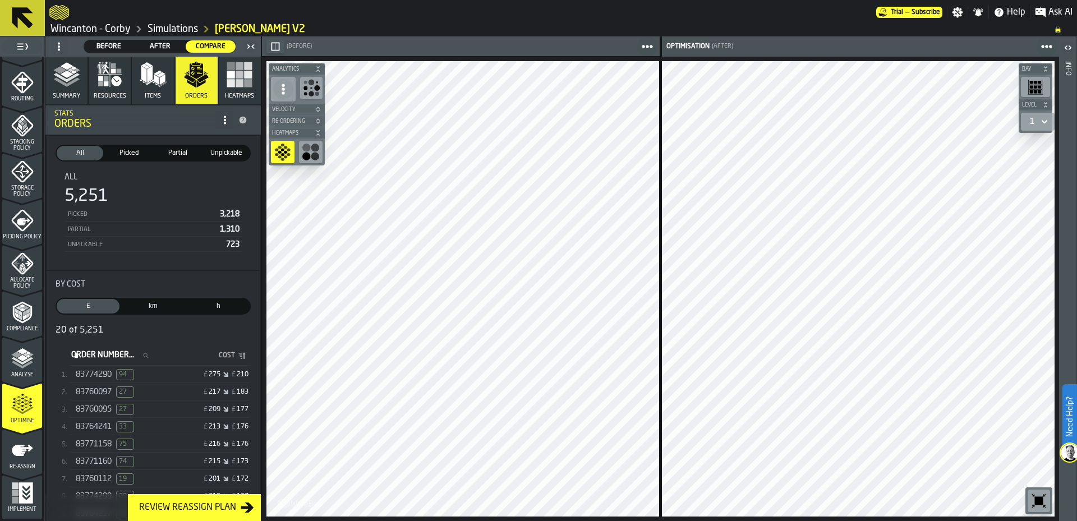
click at [178, 383] on div "83774290 94 £ 275 £ 210" at bounding box center [160, 375] width 182 height 16
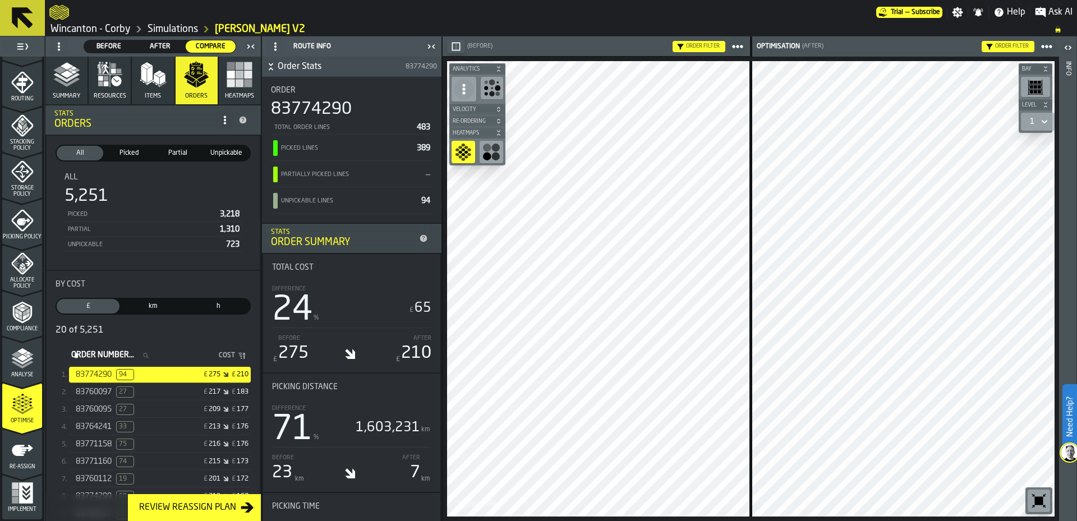
click at [128, 151] on span "Picked" at bounding box center [129, 153] width 42 height 10
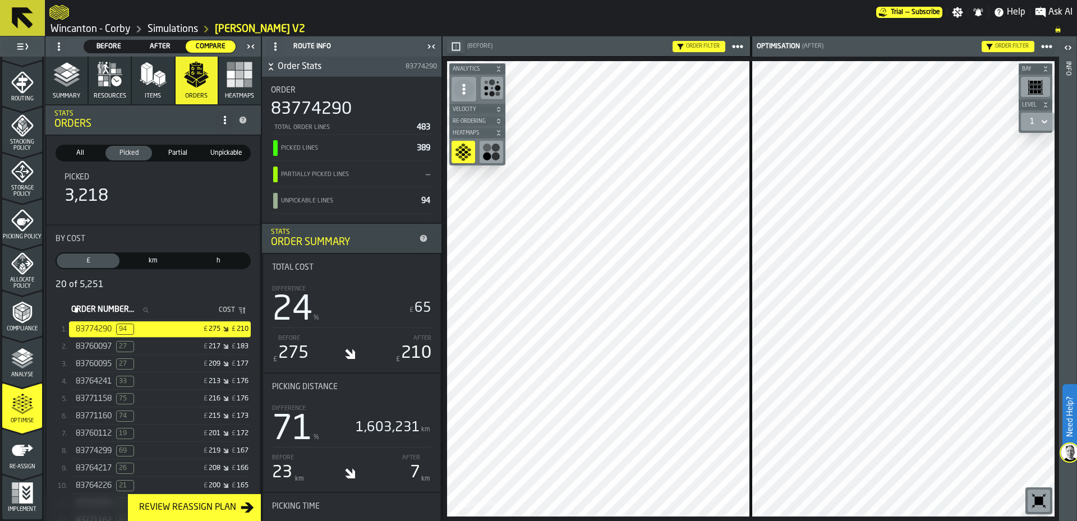
click at [149, 342] on div "83760097 27 £ 217 £ 183" at bounding box center [160, 347] width 182 height 16
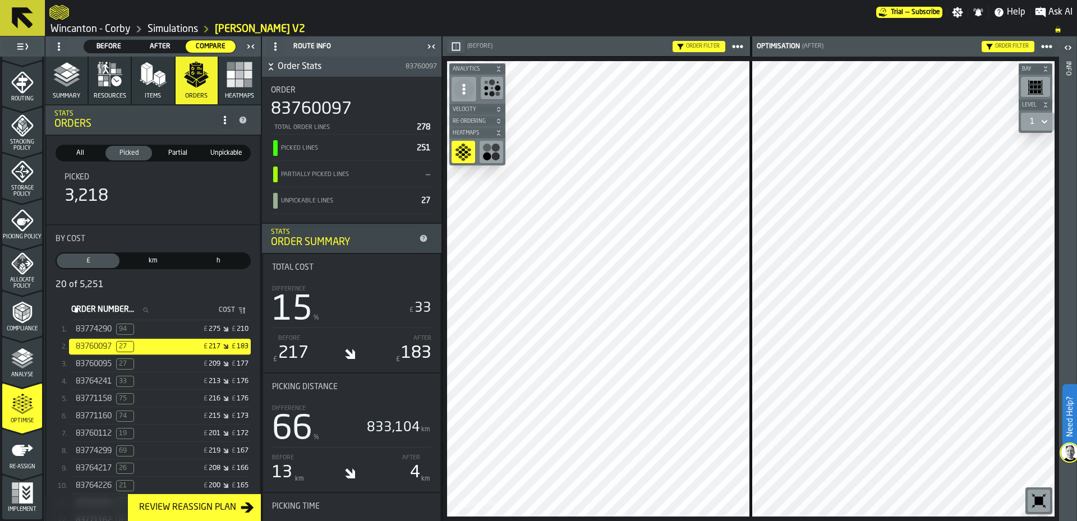
click at [150, 367] on div "83760095 27" at bounding box center [119, 363] width 86 height 11
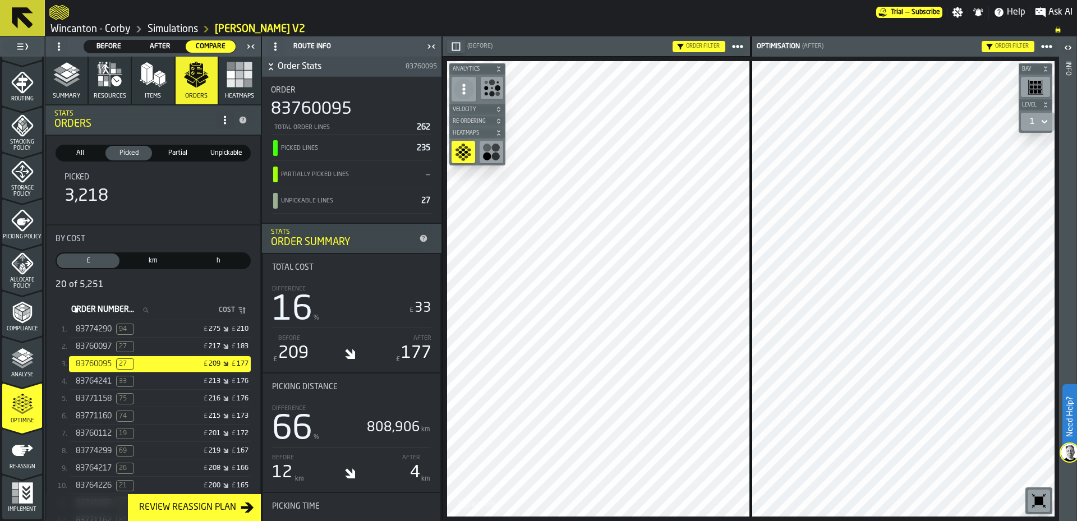
click at [167, 450] on div "83774299 69 £ 219 £ 167" at bounding box center [160, 451] width 182 height 16
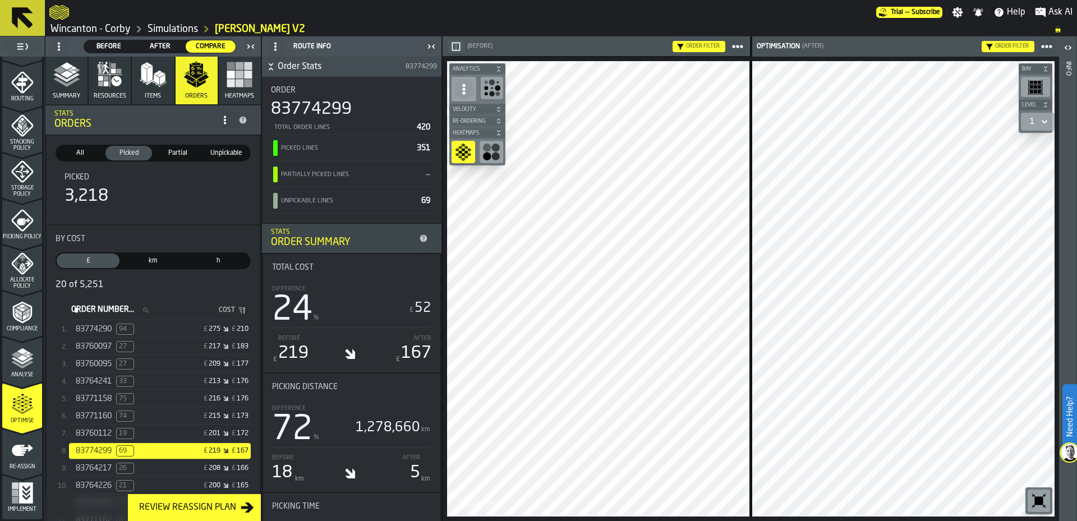
click at [182, 29] on link "Simulations" at bounding box center [173, 29] width 50 height 12
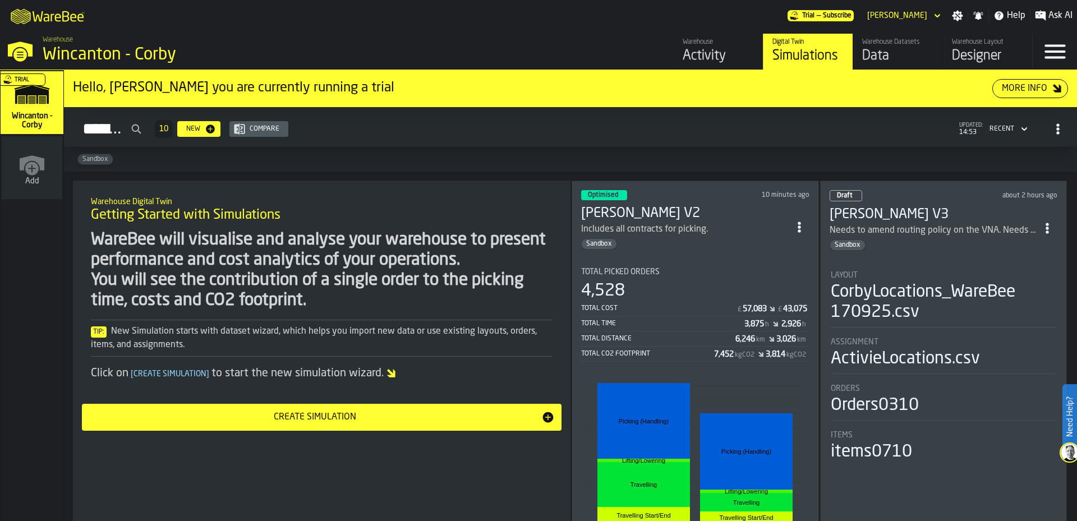
click at [155, 517] on div "Warehouse Digital Twin Getting Started with Simulations WareBee will visualise …" at bounding box center [322, 392] width 498 height 422
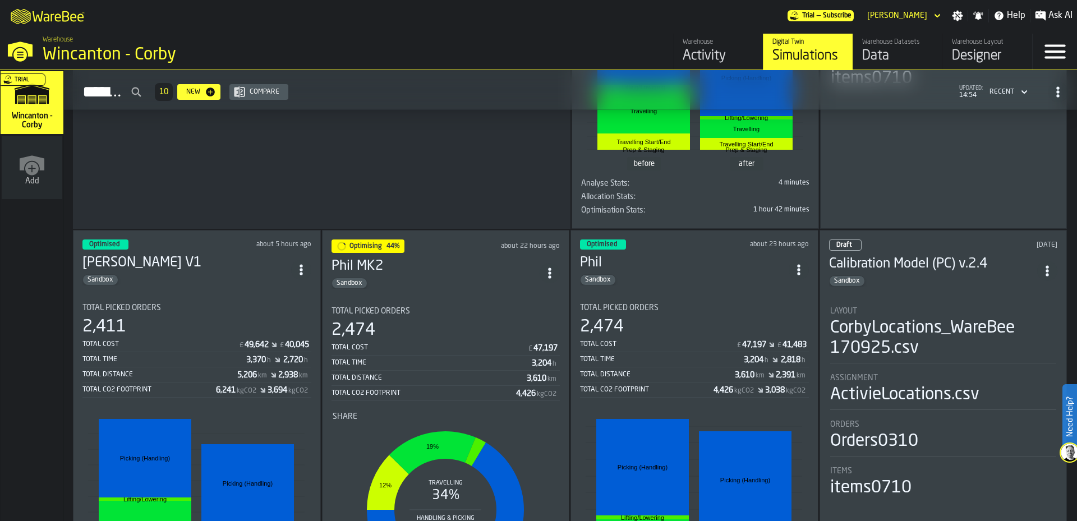
scroll to position [374, 0]
click at [543, 270] on span "ItemListCard-DashboardItemContainer" at bounding box center [550, 273] width 20 height 20
click at [516, 263] on h3 "Phil MK2" at bounding box center [436, 266] width 209 height 18
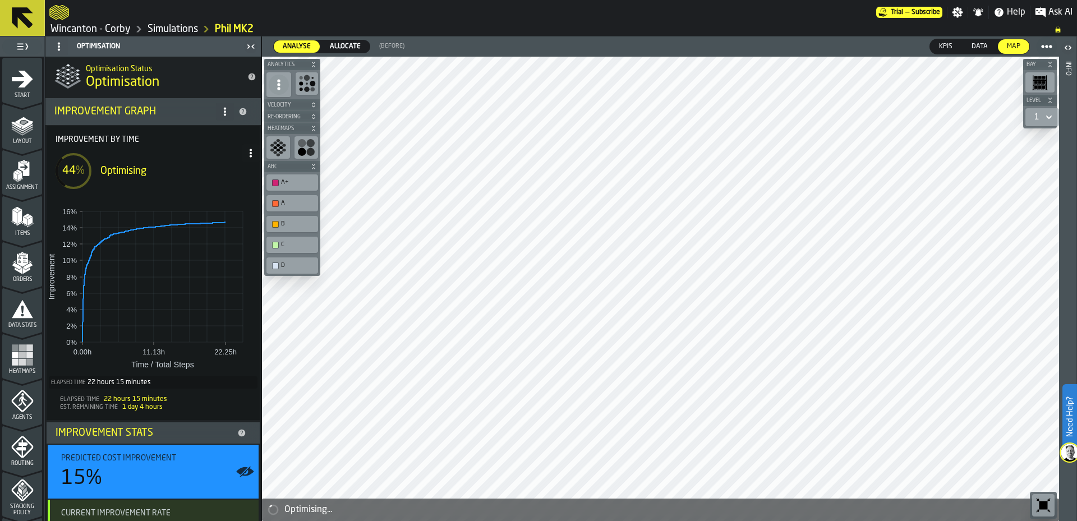
click at [249, 148] on span at bounding box center [251, 153] width 18 height 18
click at [213, 180] on div "Show Run Options" at bounding box center [212, 175] width 73 height 13
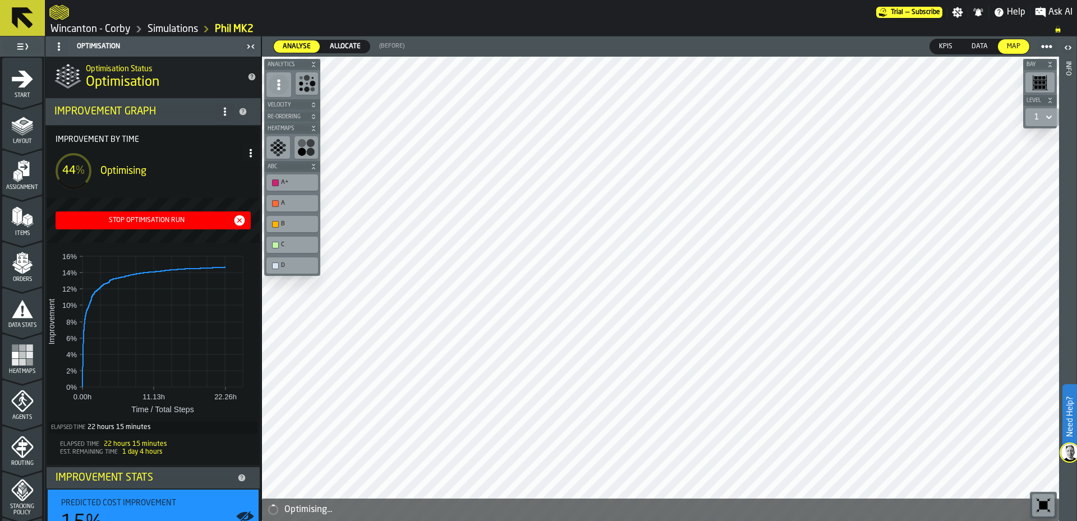
click at [194, 221] on div "Stop Optimisation Run" at bounding box center [146, 221] width 173 height 8
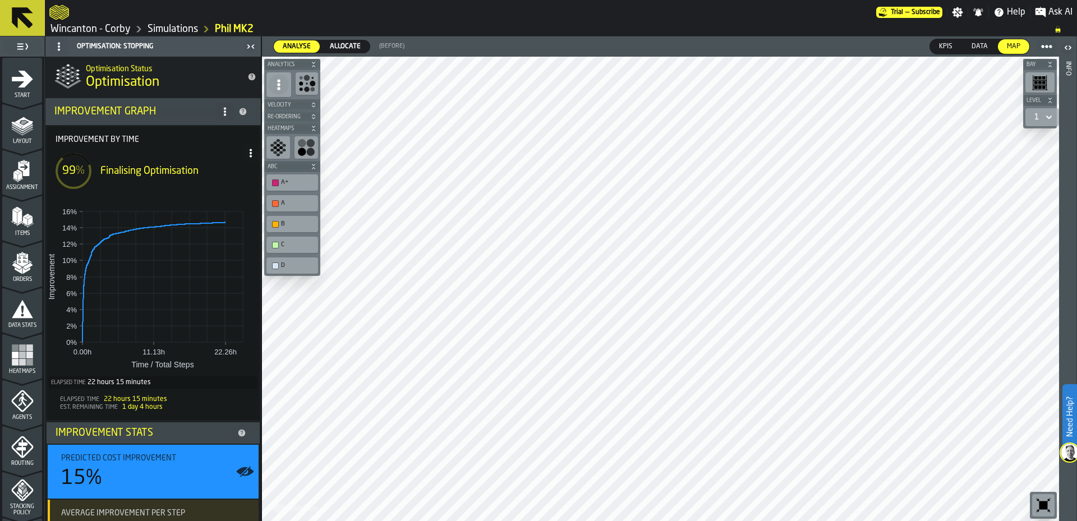
click at [174, 26] on link "Simulations" at bounding box center [173, 29] width 50 height 12
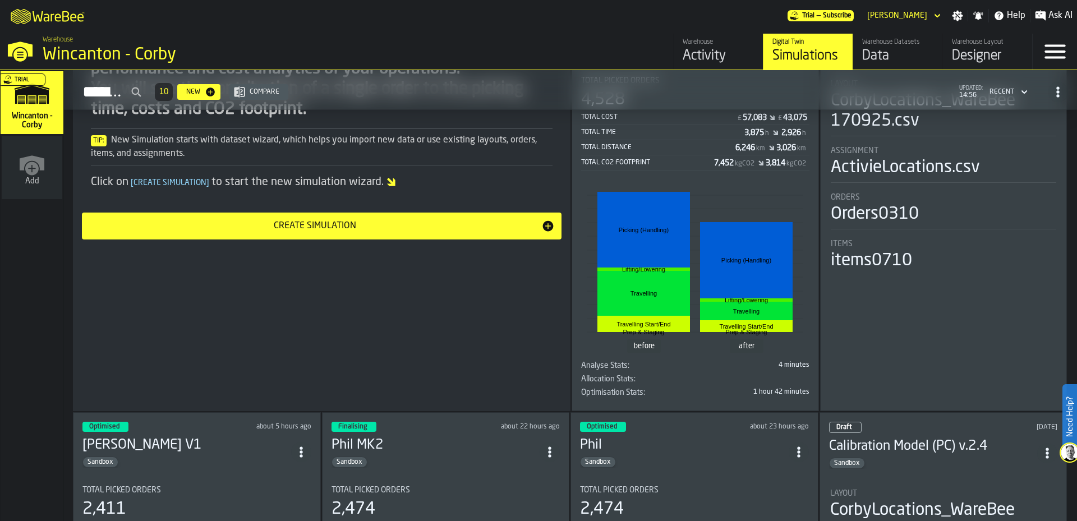
scroll to position [374, 0]
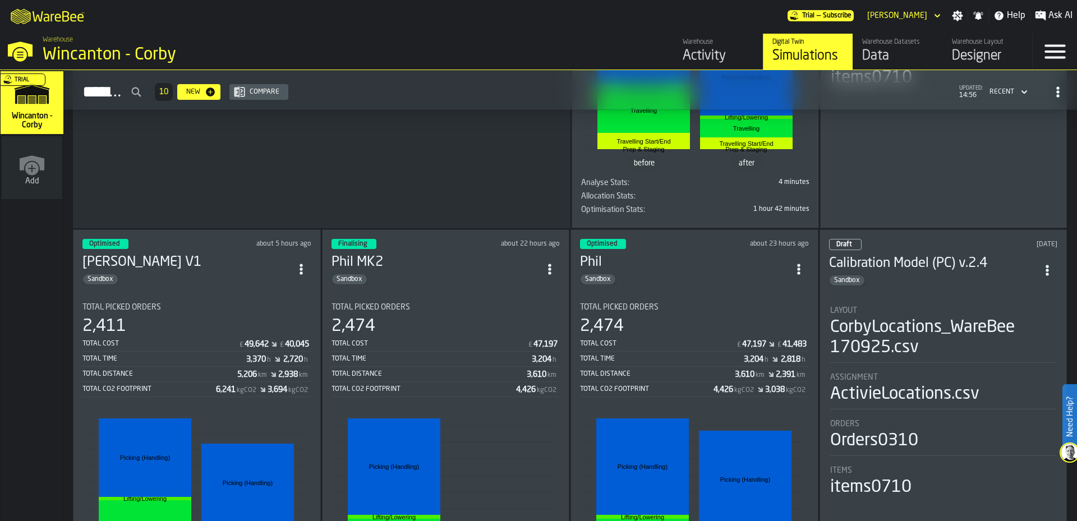
click at [478, 275] on div "Sandbox" at bounding box center [436, 279] width 209 height 11
